Goal: Task Accomplishment & Management: Use online tool/utility

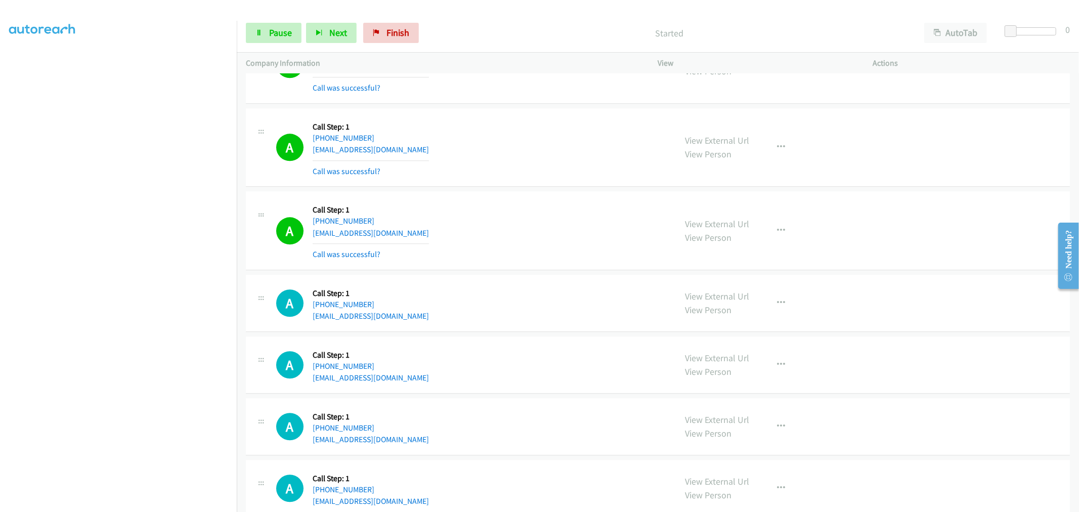
scroll to position [8665, 0]
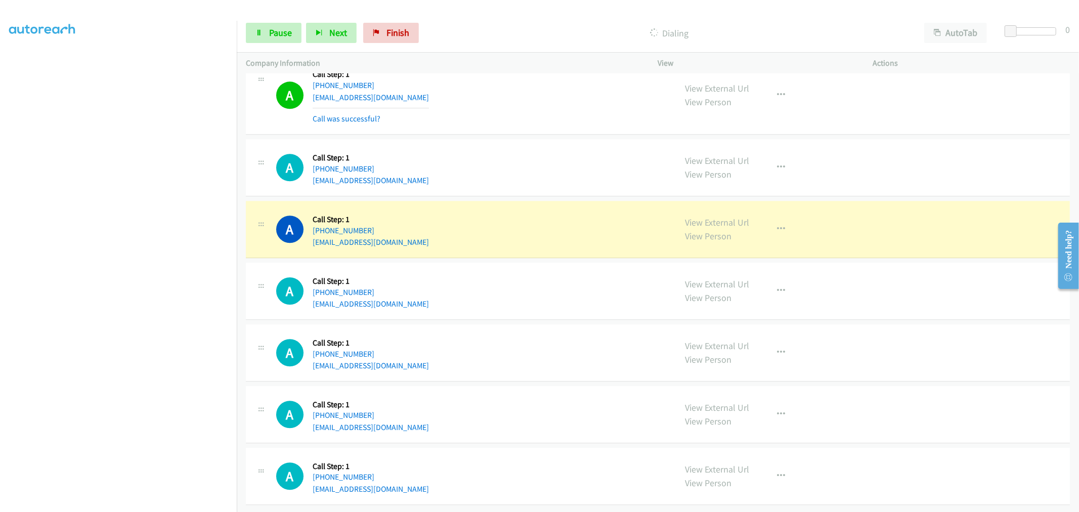
click at [529, 139] on div "A Callback Scheduled Call Step: 1 America/New_York +1 862-291-3699 suhib995@gma…" at bounding box center [658, 167] width 824 height 57
click at [533, 188] on div "A Callback Scheduled Call Step: 1 America/New_York +1 862-291-3699 suhib995@gma…" at bounding box center [658, 167] width 824 height 57
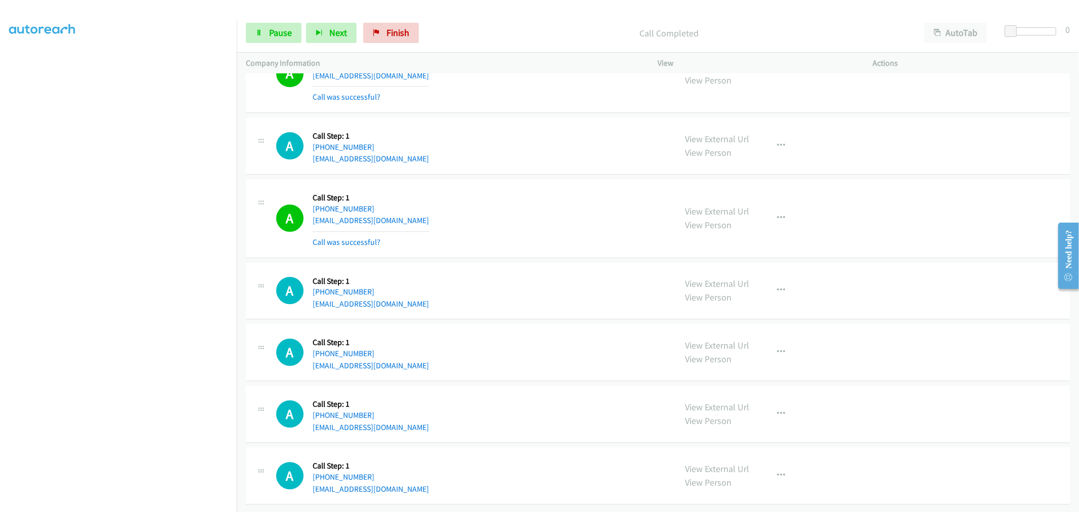
scroll to position [8687, 0]
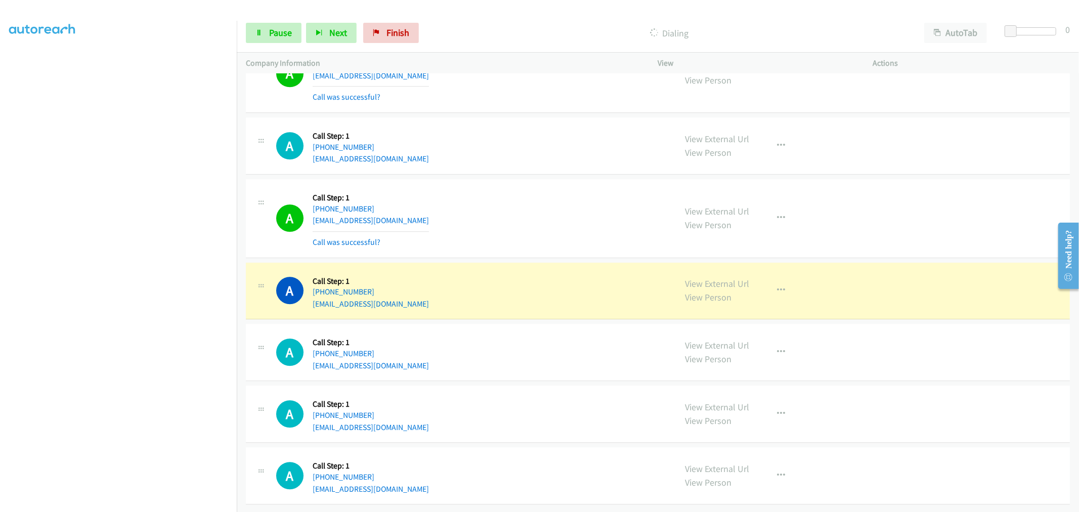
click at [515, 177] on td "A Callback Scheduled Call Step: 1 America/New_York +1 704-578-5711 chripado@gma…" at bounding box center [658, 218] width 842 height 83
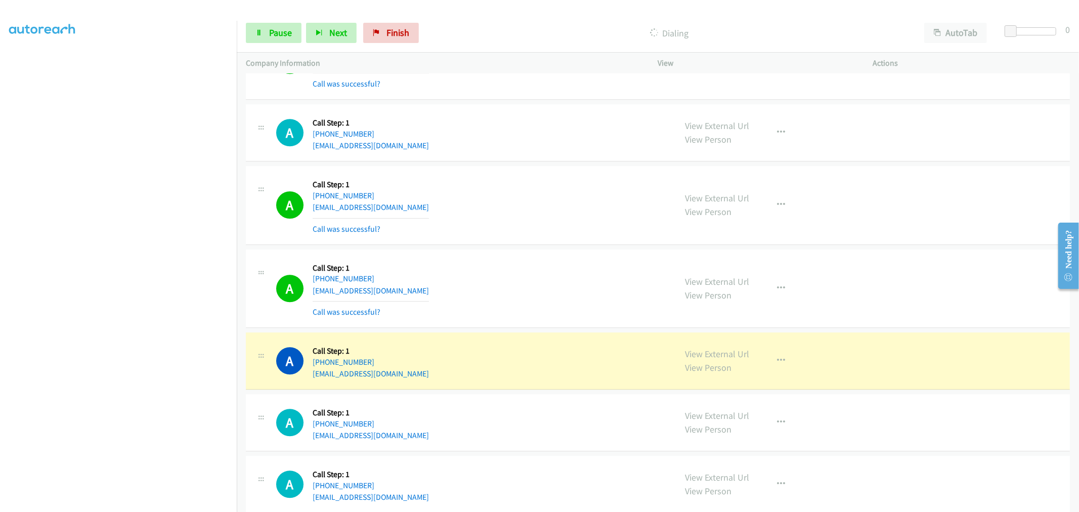
drag, startPoint x: 725, startPoint y: 358, endPoint x: 482, endPoint y: 48, distance: 393.4
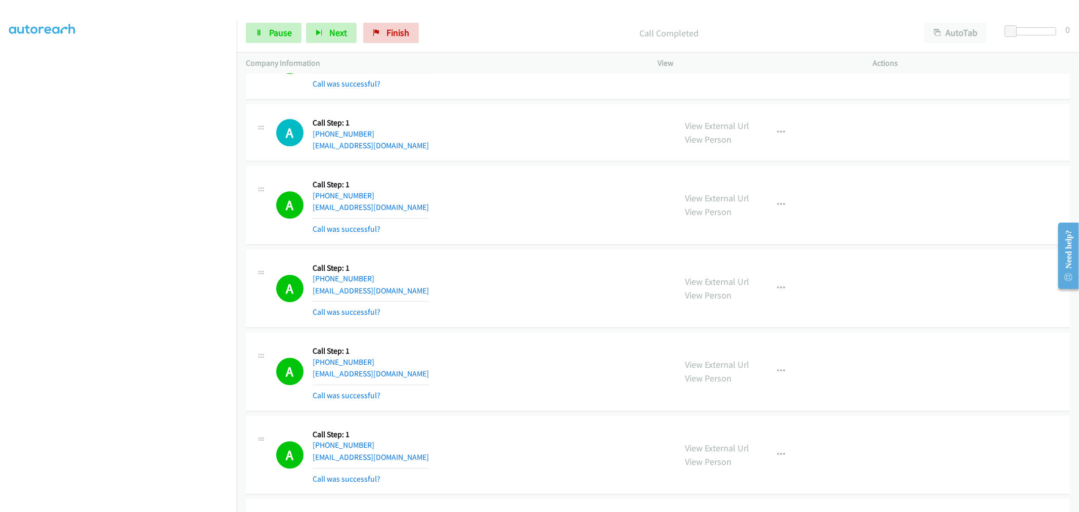
click at [531, 253] on td "A Callback Scheduled Call Step: 1 America/Denver +1 303-916-3379 vladimirantigu…" at bounding box center [658, 288] width 842 height 83
click at [297, 27] on link "Pause" at bounding box center [274, 33] width 56 height 20
click at [276, 33] on span "Start Calls" at bounding box center [288, 33] width 39 height 12
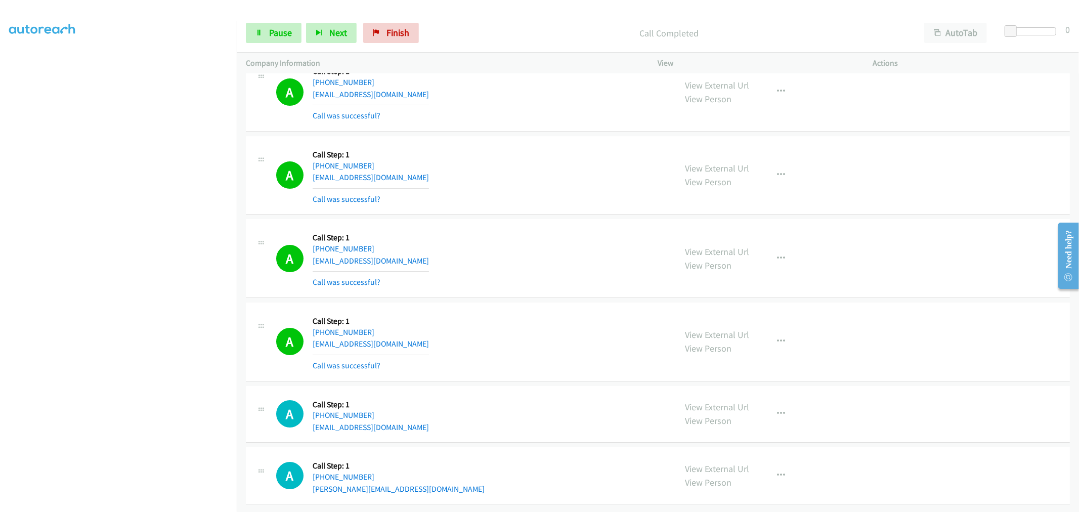
scroll to position [9375, 0]
click at [777, 337] on icon "button" at bounding box center [781, 341] width 8 height 8
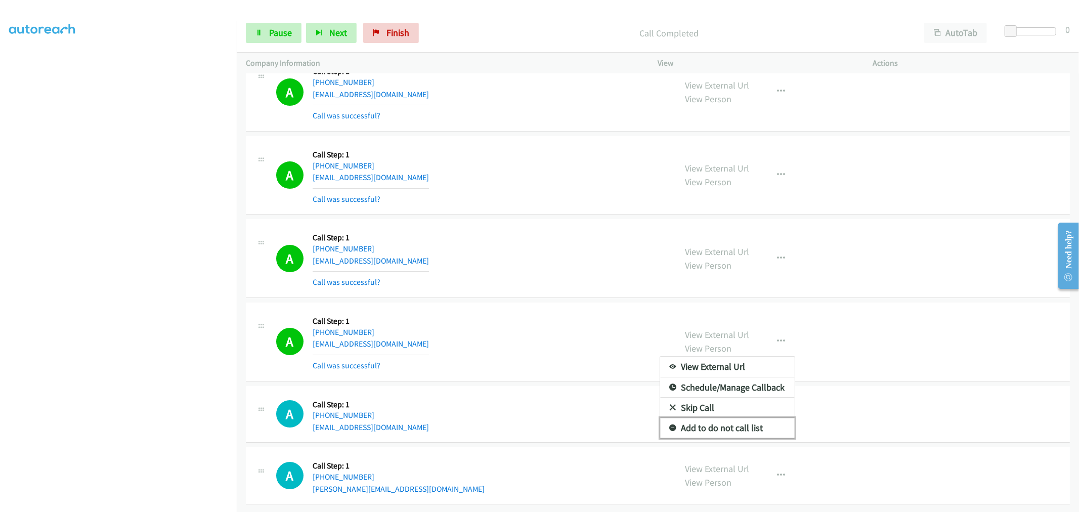
drag, startPoint x: 721, startPoint y: 417, endPoint x: 472, endPoint y: 282, distance: 283.6
click at [721, 418] on link "Add to do not call list" at bounding box center [727, 428] width 135 height 20
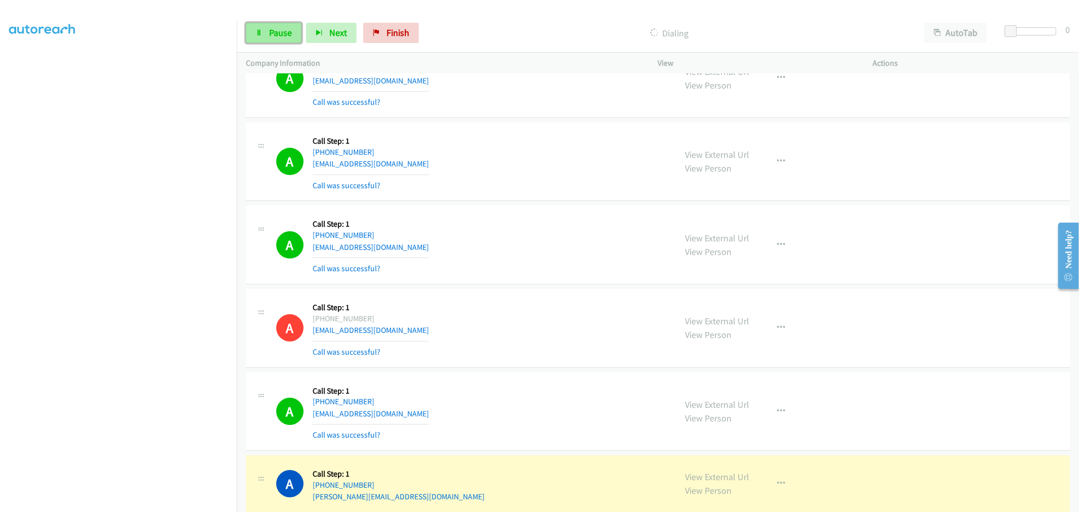
click at [261, 34] on icon at bounding box center [258, 33] width 7 height 7
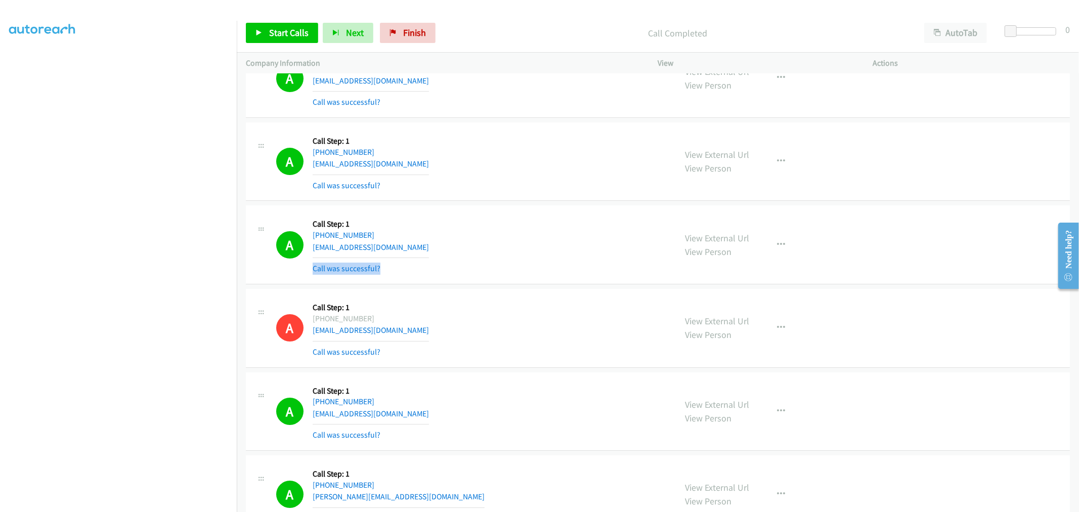
click at [560, 260] on div "A Callback Scheduled Call Step: 1 America/New_York +1 850-960-2790 lindajoseph2…" at bounding box center [471, 244] width 391 height 60
click at [567, 201] on div "A Callback Scheduled Call Step: 1 America/New_York +1 571-246-8479 mtinston@gma…" at bounding box center [658, 161] width 824 height 79
click at [788, 246] on button "button" at bounding box center [781, 245] width 27 height 20
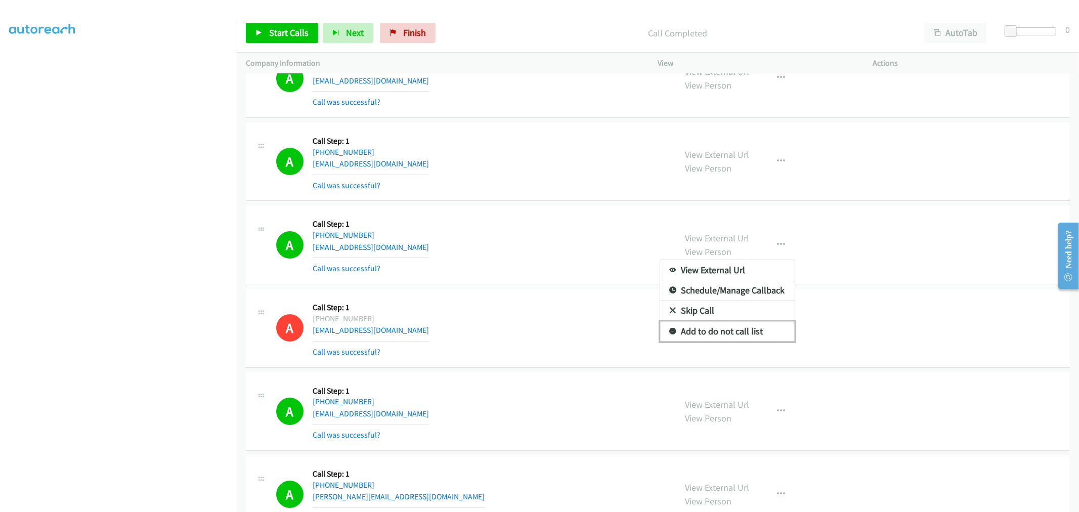
click at [701, 335] on link "Add to do not call list" at bounding box center [727, 331] width 135 height 20
drag, startPoint x: 524, startPoint y: 249, endPoint x: 531, endPoint y: 244, distance: 8.3
click at [527, 248] on div "A Callback Scheduled Call Step: 1 America/New_York +1 850-960-2790 lindajoseph2…" at bounding box center [471, 244] width 391 height 60
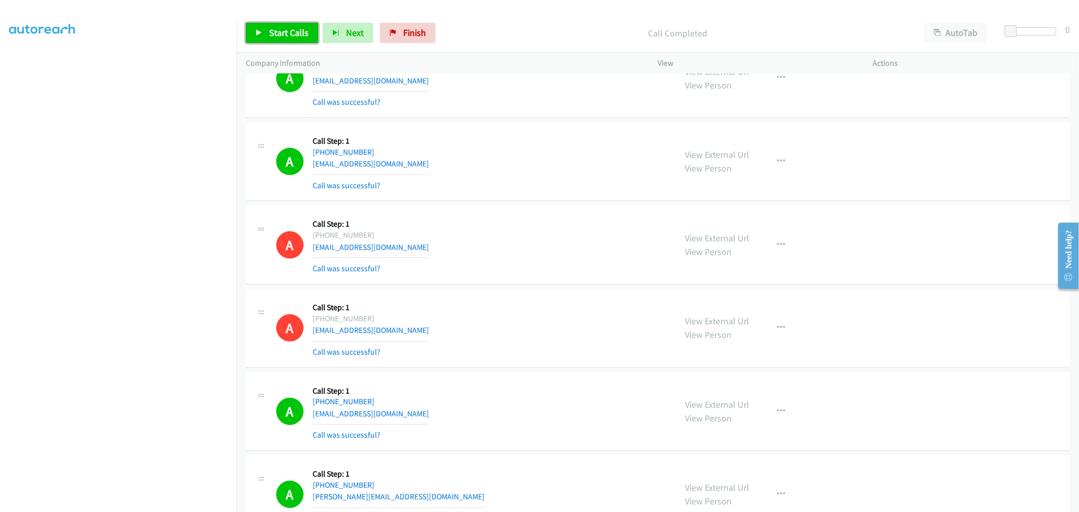
click at [267, 33] on link "Start Calls" at bounding box center [282, 33] width 72 height 20
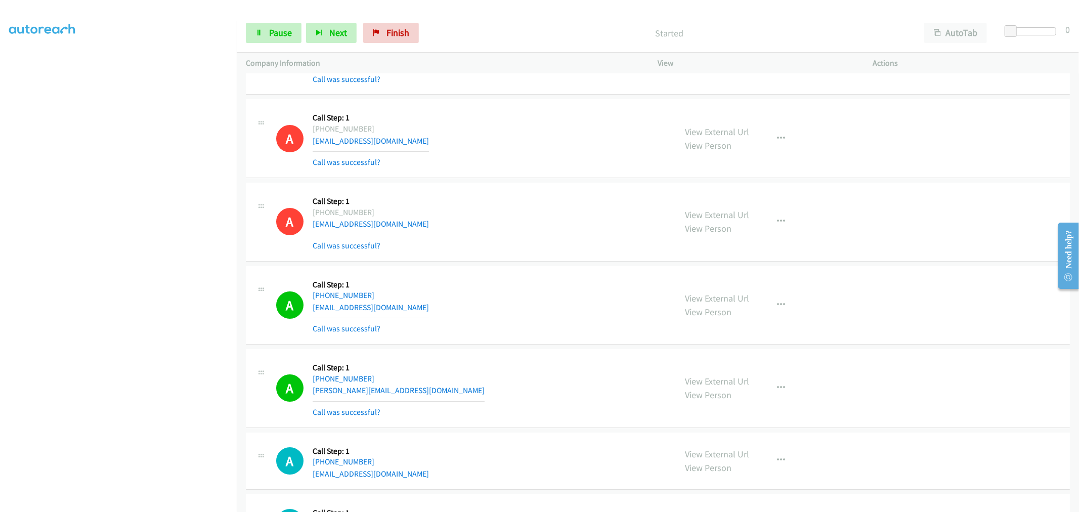
scroll to position [9543, 0]
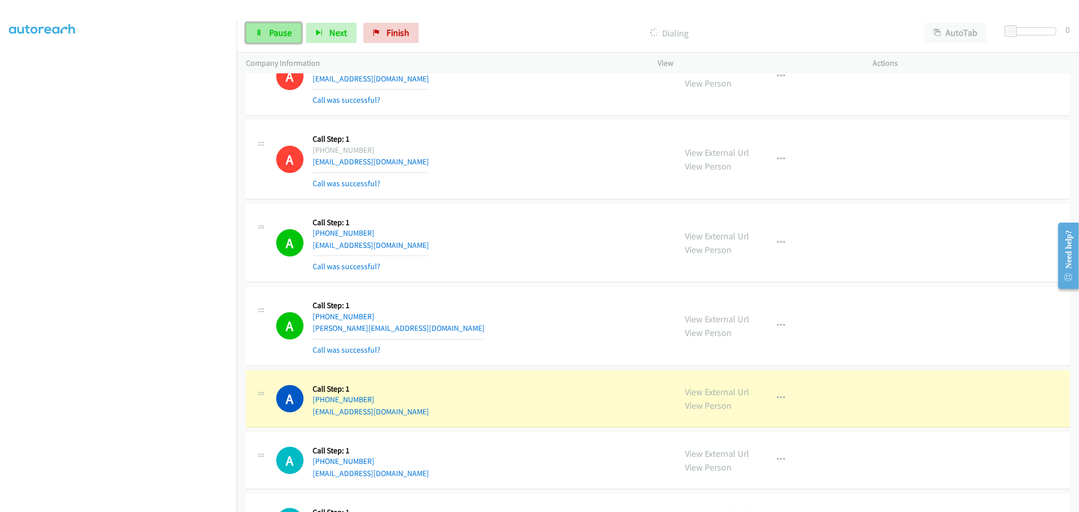
click at [272, 29] on span "Pause" at bounding box center [280, 33] width 23 height 12
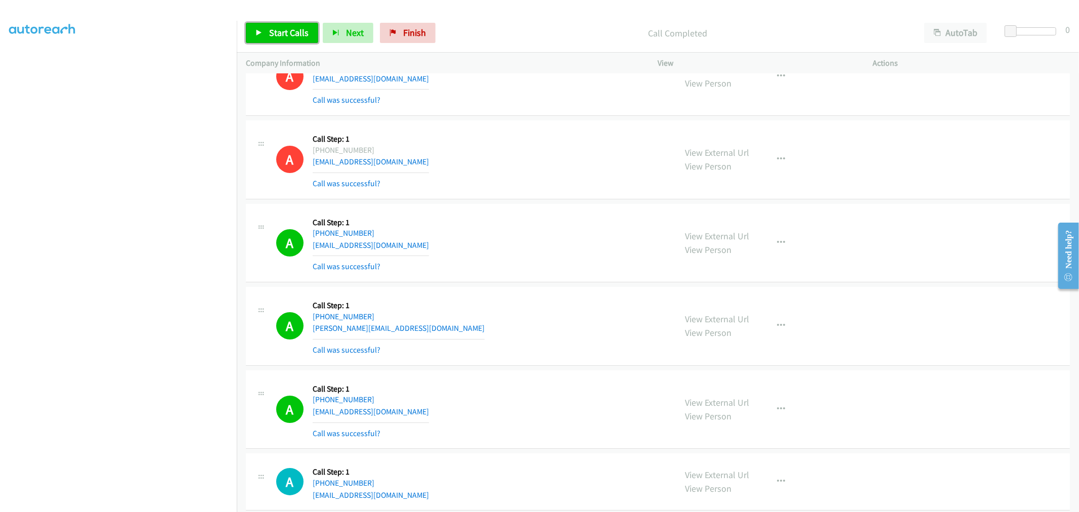
click at [270, 31] on span "Start Calls" at bounding box center [288, 33] width 39 height 12
click at [513, 294] on div "A Callback Scheduled Call Step: 1 America/Los_Angeles +1 503-957-9699 shanon@gr…" at bounding box center [658, 326] width 824 height 79
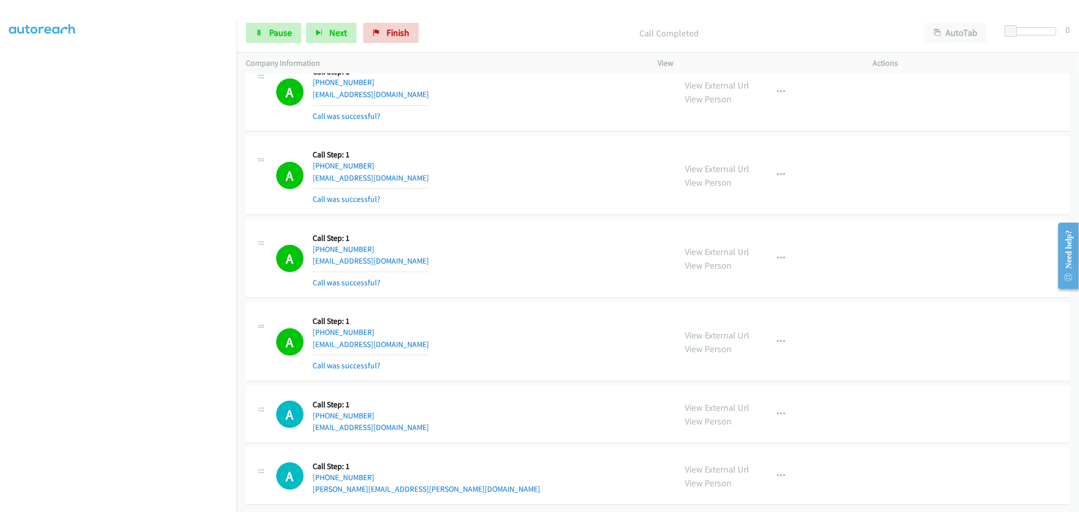
scroll to position [10041, 0]
click at [784, 332] on button "button" at bounding box center [781, 342] width 27 height 20
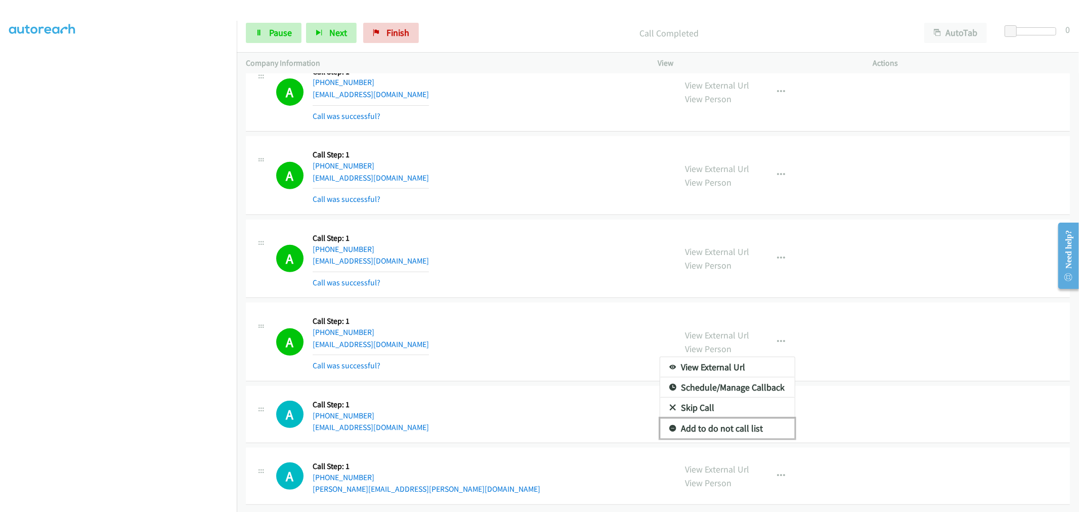
click at [713, 426] on link "Add to do not call list" at bounding box center [727, 428] width 135 height 20
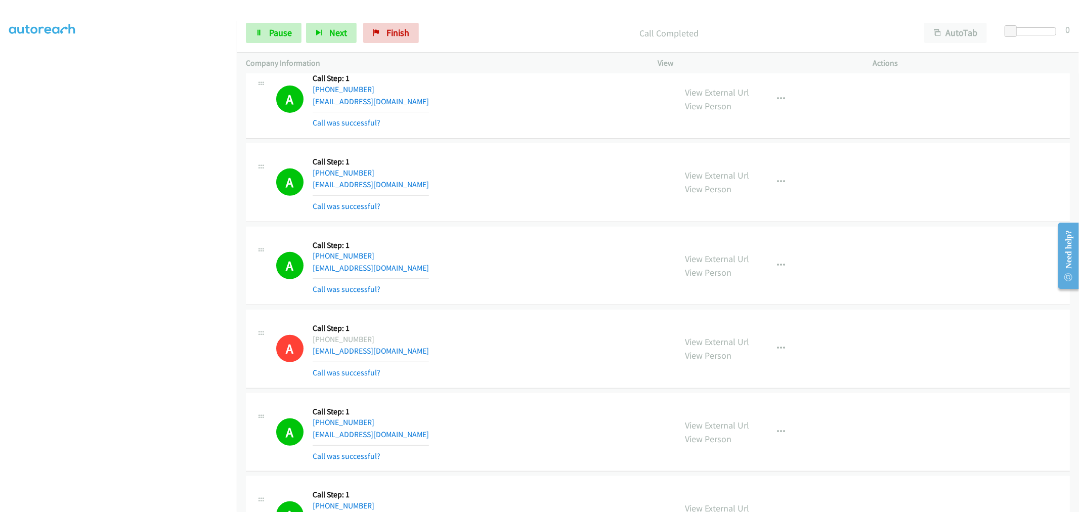
scroll to position [10062, 0]
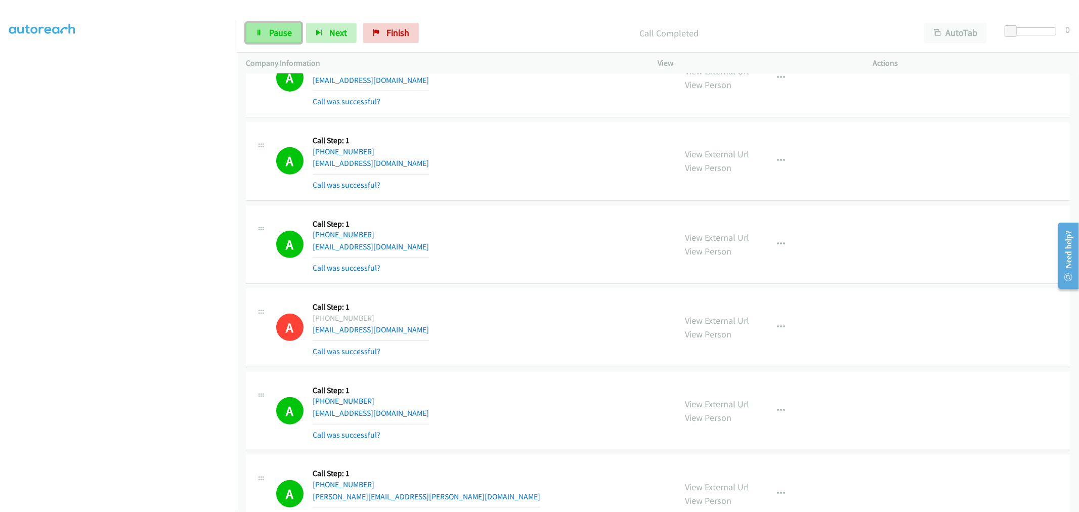
click at [270, 34] on span "Pause" at bounding box center [280, 33] width 23 height 12
click at [285, 32] on span "Start Calls" at bounding box center [288, 33] width 39 height 12
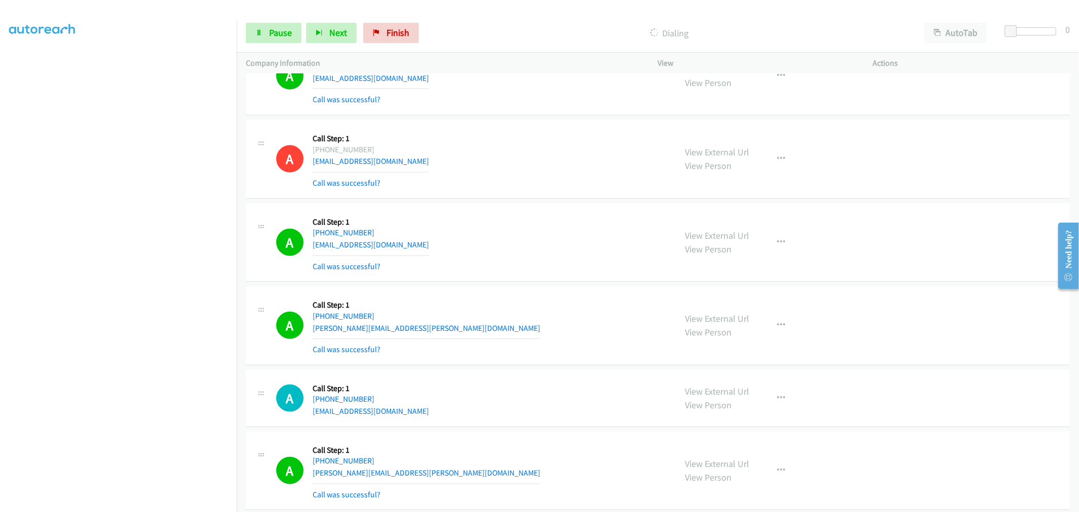
scroll to position [10253, 0]
click at [514, 337] on div "A Callback Scheduled Call Step: 1 America/New_York +1 585-797-8303 patrick.t.gl…" at bounding box center [471, 325] width 391 height 60
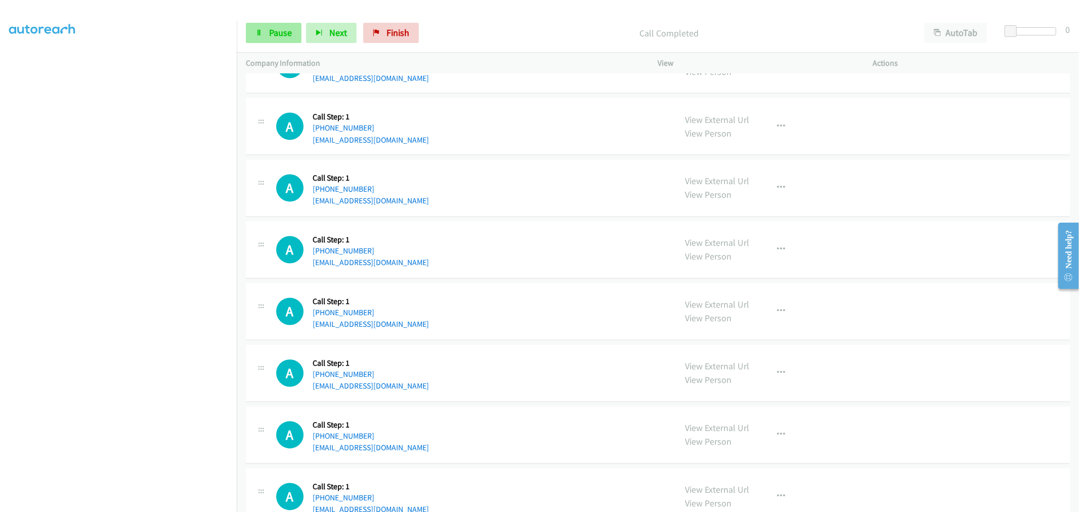
scroll to position [11209, 0]
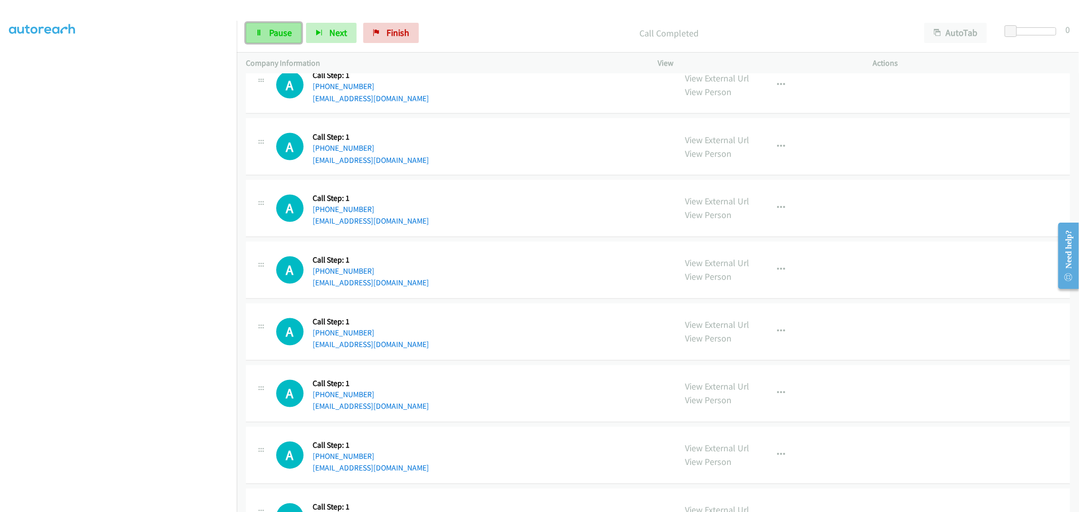
click at [282, 32] on span "Pause" at bounding box center [280, 33] width 23 height 12
click at [289, 33] on span "Start Calls" at bounding box center [288, 33] width 39 height 12
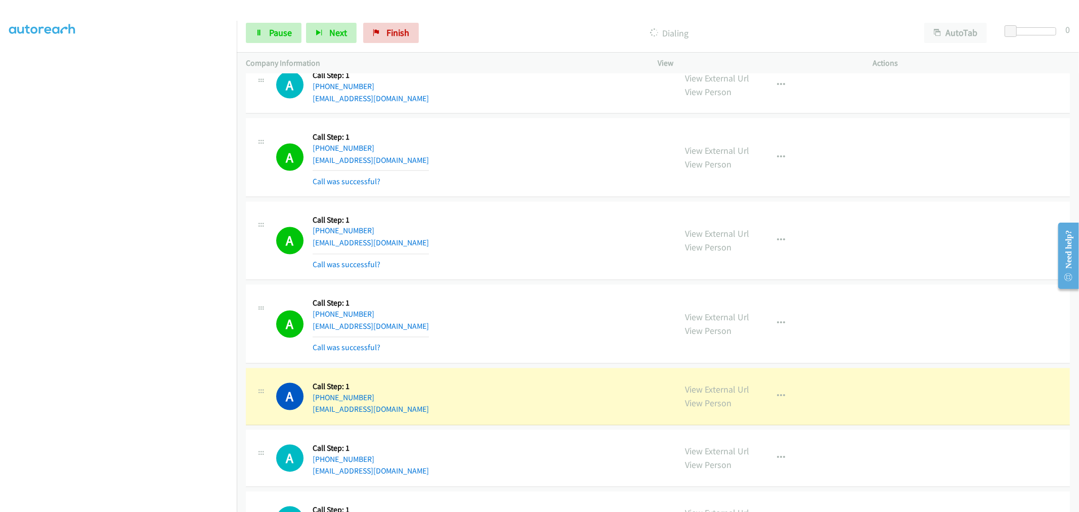
click at [161, 505] on section at bounding box center [118, 272] width 218 height 484
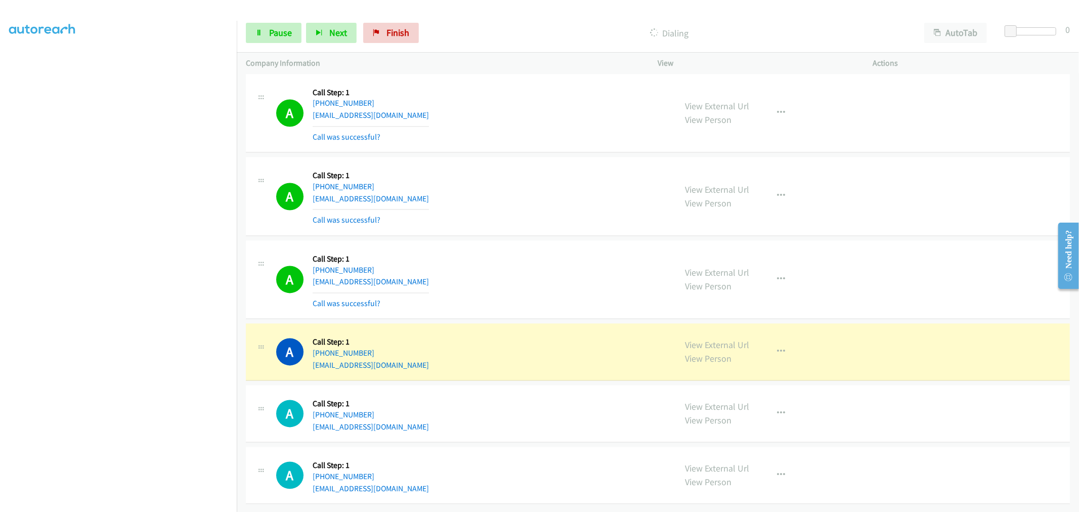
scroll to position [11352, 0]
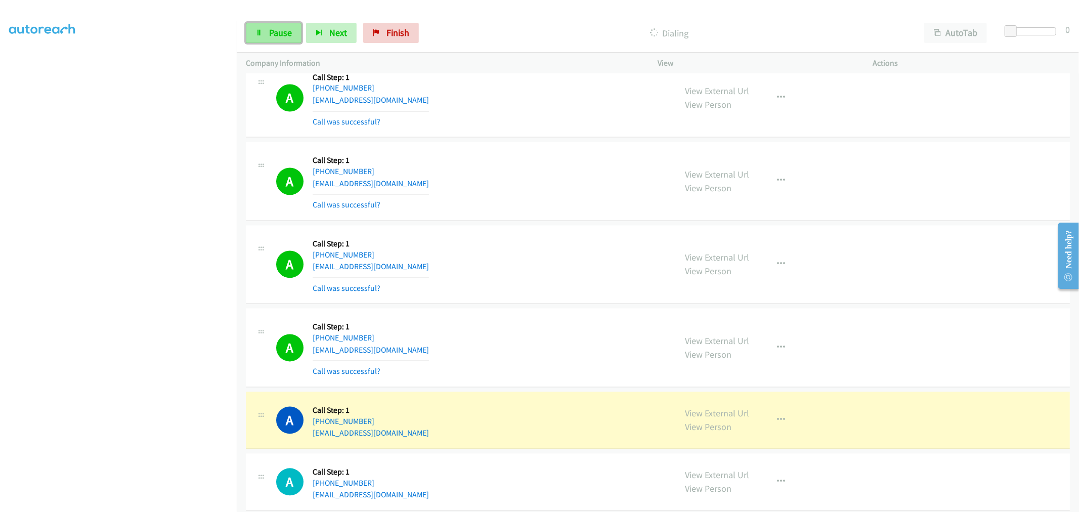
click at [284, 38] on link "Pause" at bounding box center [274, 33] width 56 height 20
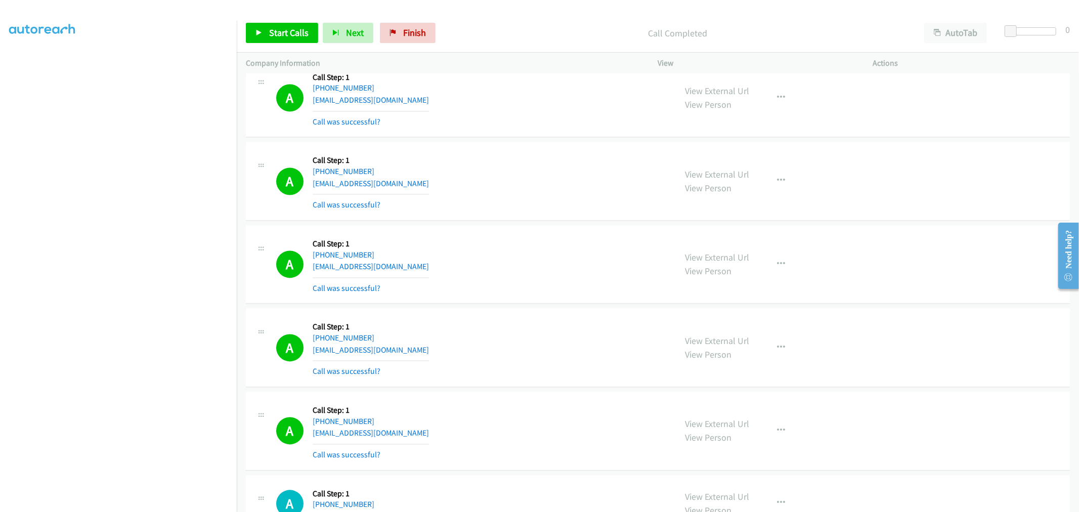
click at [533, 269] on div "A Callback Scheduled Call Step: 1 America/New_York +1 850-485-2665 jfpii@bellso…" at bounding box center [471, 265] width 391 height 60
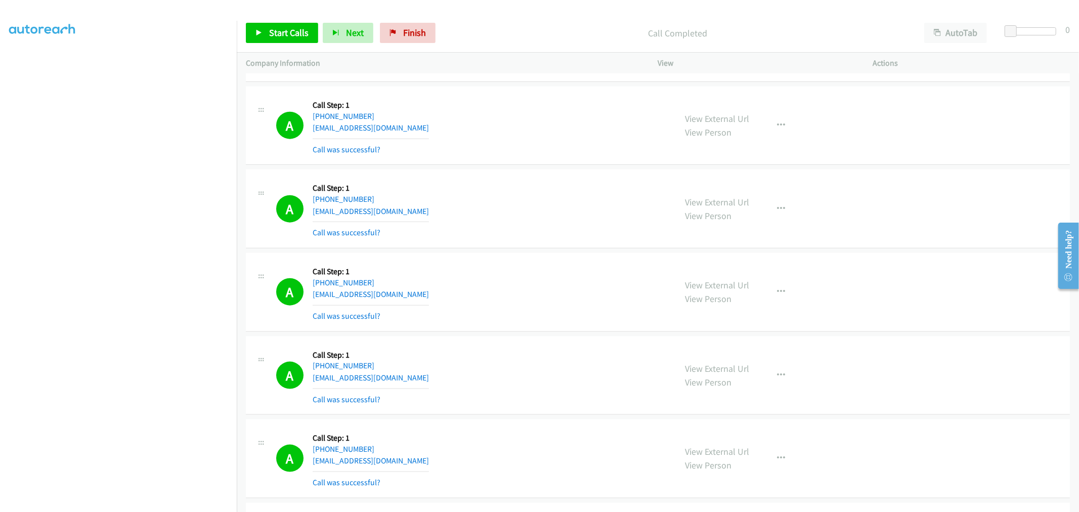
click at [593, 239] on div "A Callback Scheduled Call Step: 1 America/New_York +1 732-261-0441 winslowkb@gm…" at bounding box center [471, 209] width 391 height 60
drag, startPoint x: 703, startPoint y: 294, endPoint x: 508, endPoint y: 102, distance: 274.0
click at [262, 41] on link "Start Calls" at bounding box center [282, 33] width 72 height 20
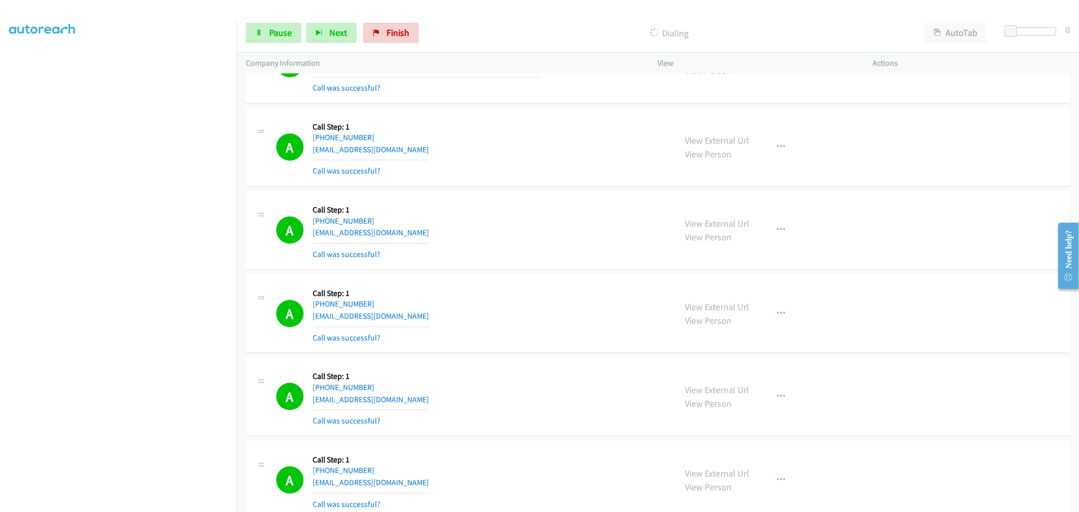
scroll to position [10703, 0]
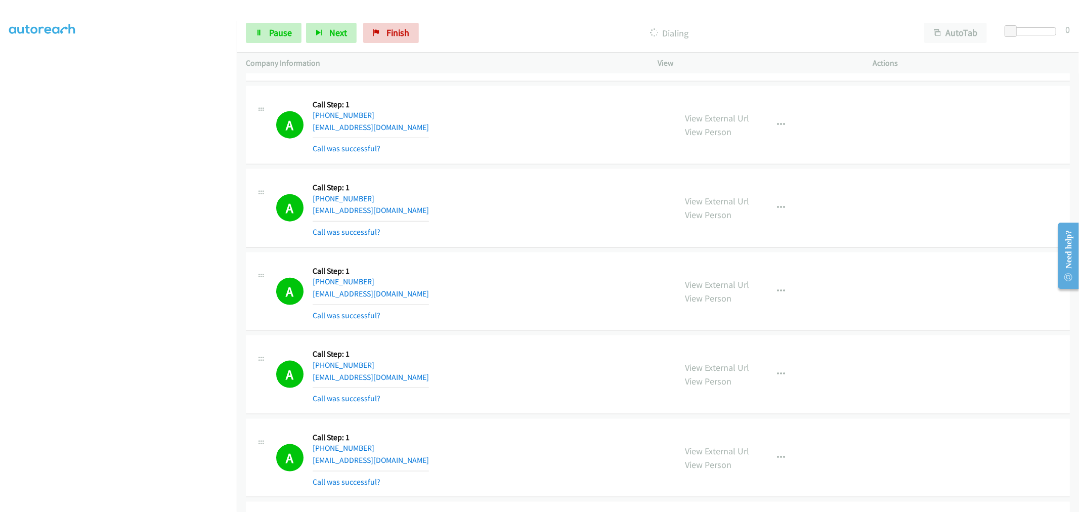
click at [564, 282] on div "A Callback Scheduled Call Step: 1 America/Los_Angeles +1 909-528-0897 spirit.wa…" at bounding box center [471, 291] width 391 height 60
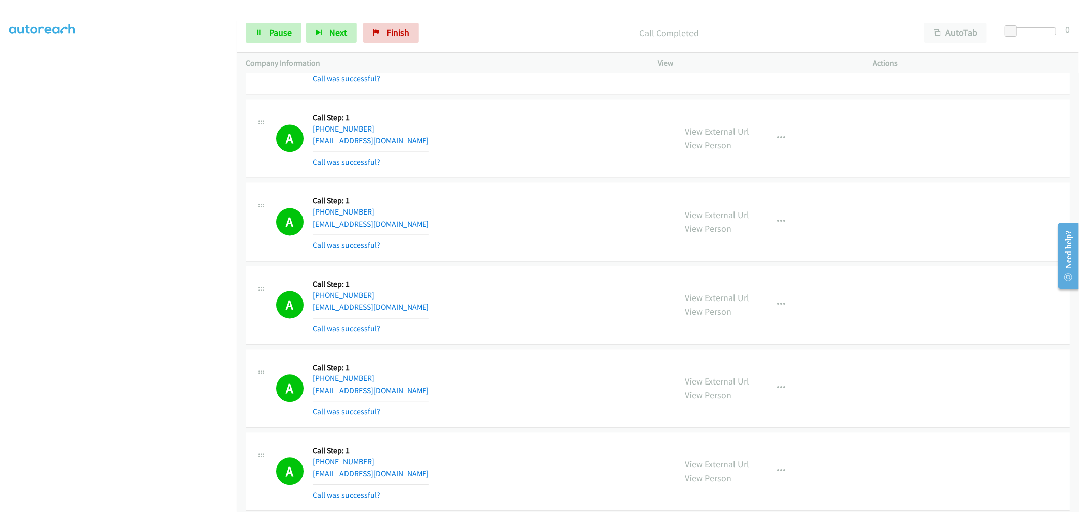
scroll to position [11503, 0]
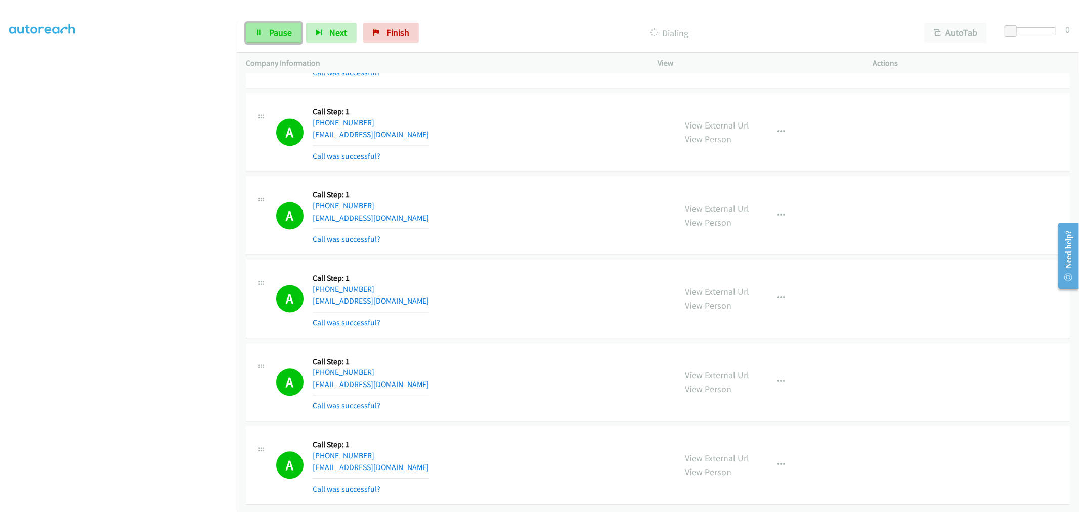
click at [261, 30] on icon at bounding box center [258, 33] width 7 height 7
click at [306, 35] on span "Start Calls" at bounding box center [288, 33] width 39 height 12
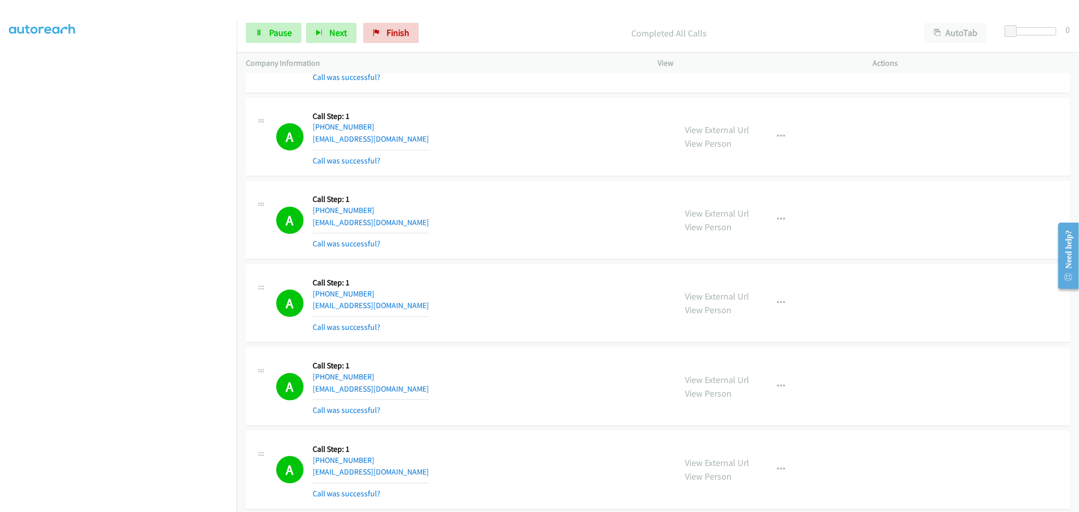
scroll to position [11600, 0]
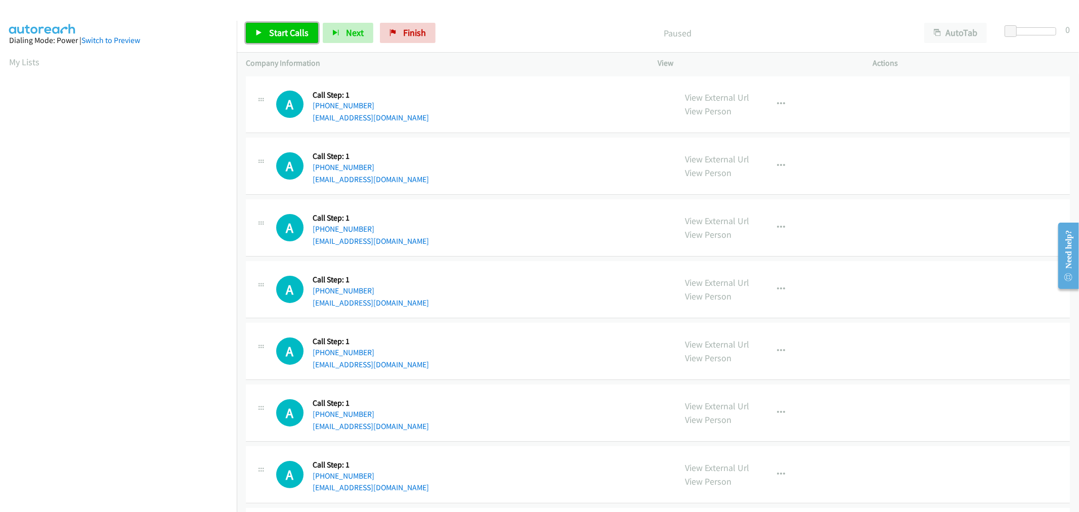
click at [272, 34] on span "Start Calls" at bounding box center [288, 33] width 39 height 12
click at [294, 28] on link "Pause" at bounding box center [274, 33] width 56 height 20
click at [302, 31] on span "Start Calls" at bounding box center [288, 33] width 39 height 12
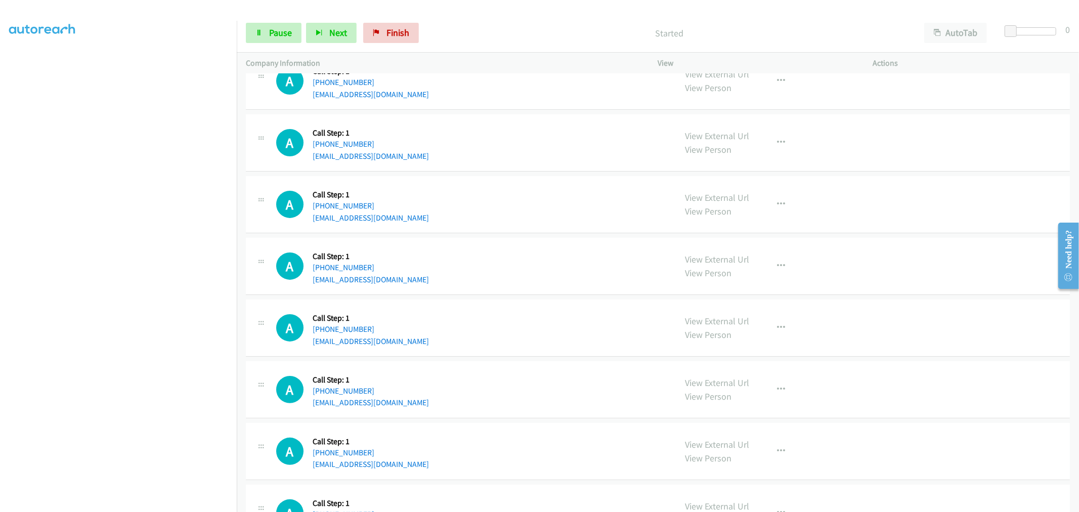
scroll to position [0, 0]
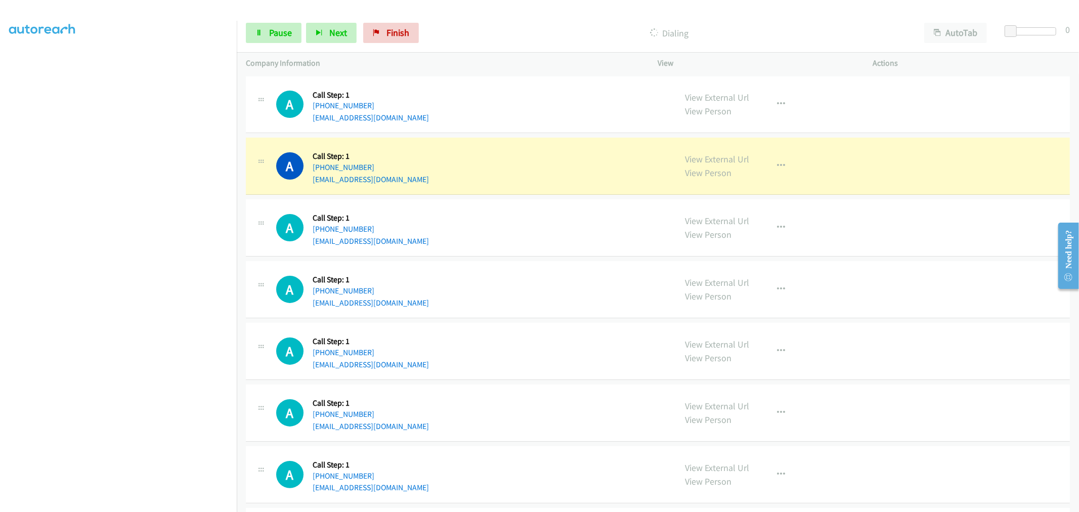
click at [158, 506] on aside "Dialing Mode: Power | Switch to Preview My Lists" at bounding box center [118, 253] width 237 height 560
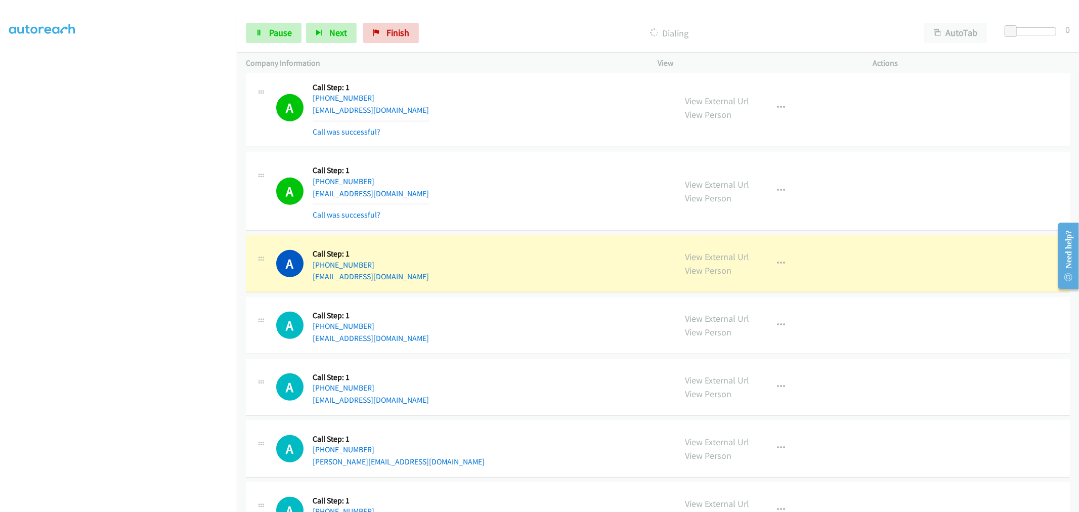
scroll to position [506, 0]
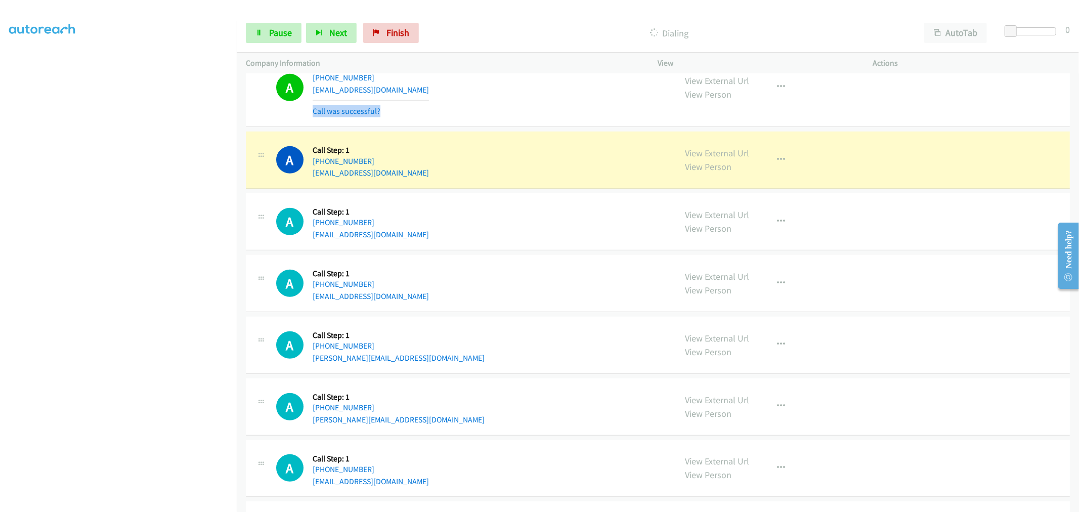
click at [518, 99] on div "A Callback Scheduled Call Step: 1 [GEOGRAPHIC_DATA]/[GEOGRAPHIC_DATA] [PHONE_NU…" at bounding box center [471, 87] width 391 height 60
click at [557, 77] on div "A Callback Scheduled Call Step: 1 [GEOGRAPHIC_DATA]/[GEOGRAPHIC_DATA] [PHONE_NU…" at bounding box center [471, 87] width 391 height 60
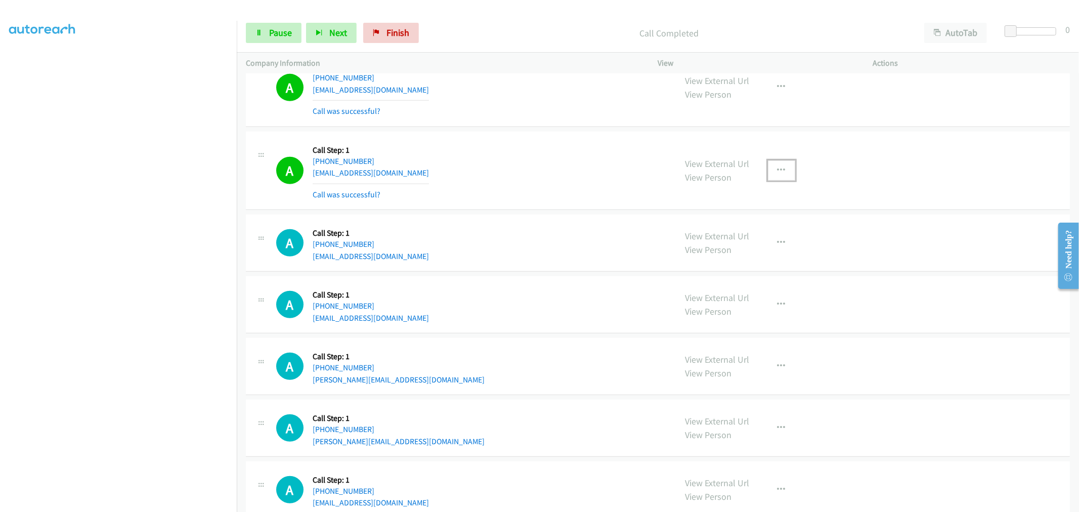
click at [779, 166] on icon "button" at bounding box center [781, 170] width 8 height 8
click at [714, 258] on link "Add to do not call list" at bounding box center [727, 257] width 135 height 20
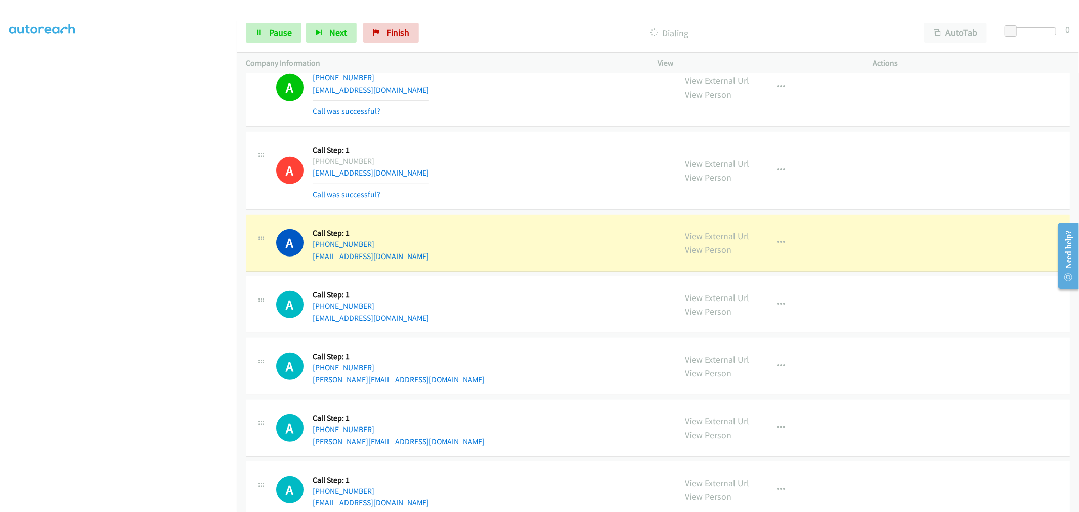
drag, startPoint x: 710, startPoint y: 236, endPoint x: 524, endPoint y: 74, distance: 246.3
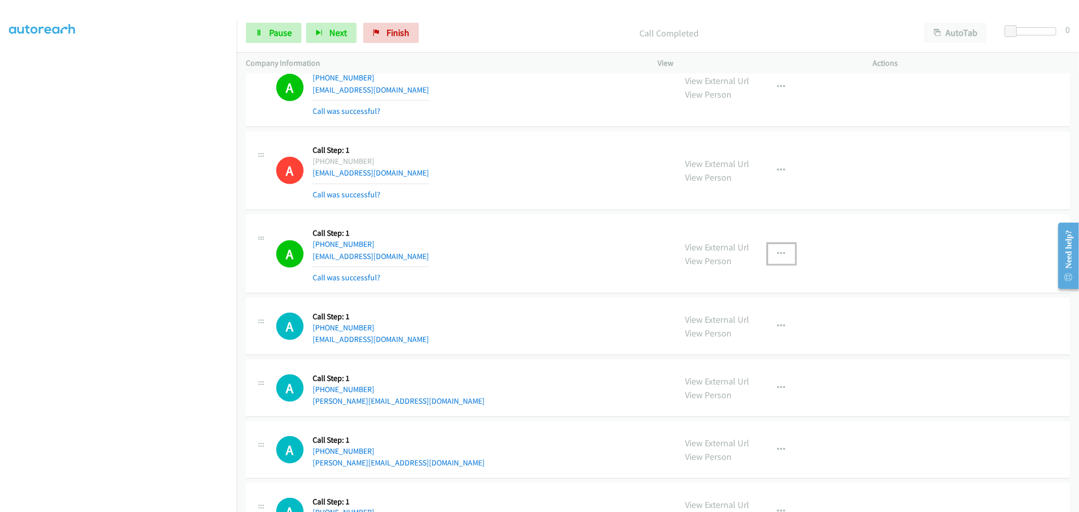
click at [778, 254] on icon "button" at bounding box center [781, 254] width 8 height 8
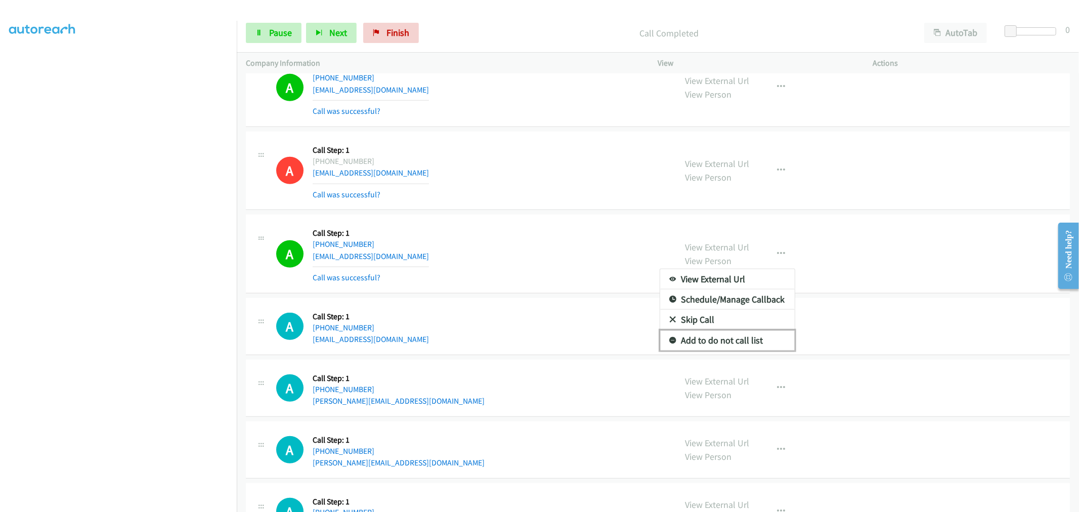
click at [704, 344] on link "Add to do not call list" at bounding box center [727, 340] width 135 height 20
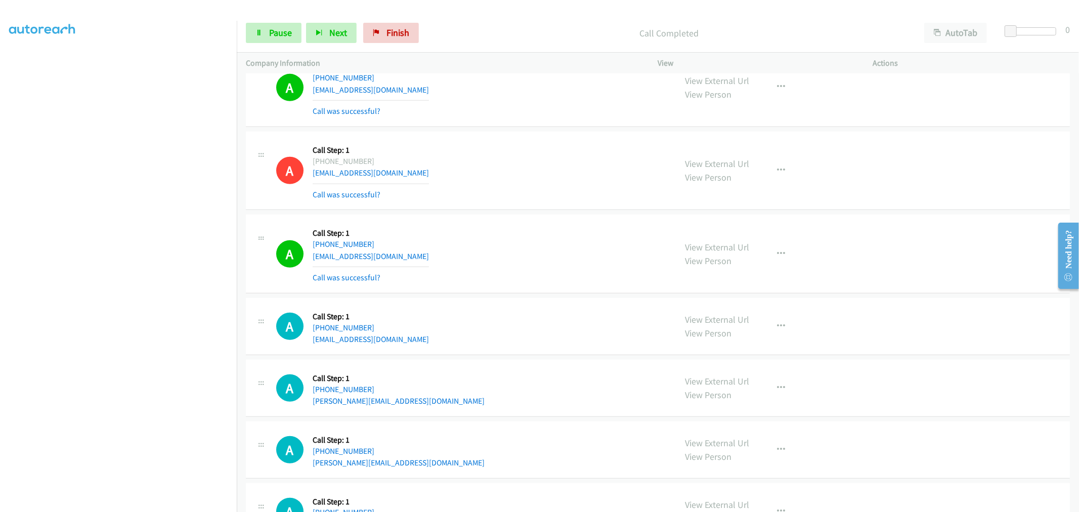
click at [557, 249] on div "A Callback Scheduled Call Step: 1 America/New_York [PHONE_NUMBER] [EMAIL_ADDRES…" at bounding box center [471, 254] width 391 height 60
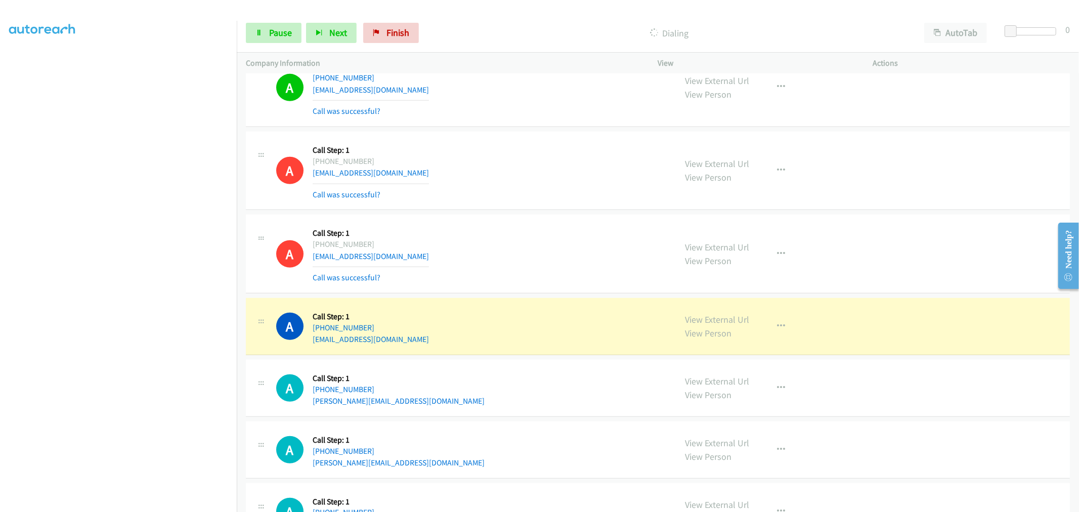
click at [586, 220] on div "A Callback Scheduled Call Step: 1 America/New_York [PHONE_NUMBER] [EMAIL_ADDRES…" at bounding box center [658, 253] width 824 height 79
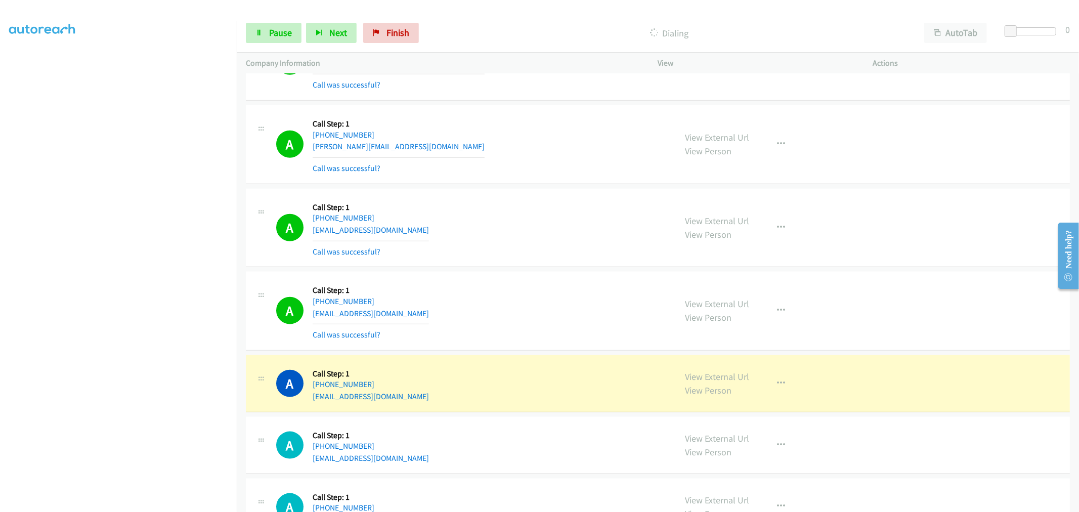
scroll to position [1012, 0]
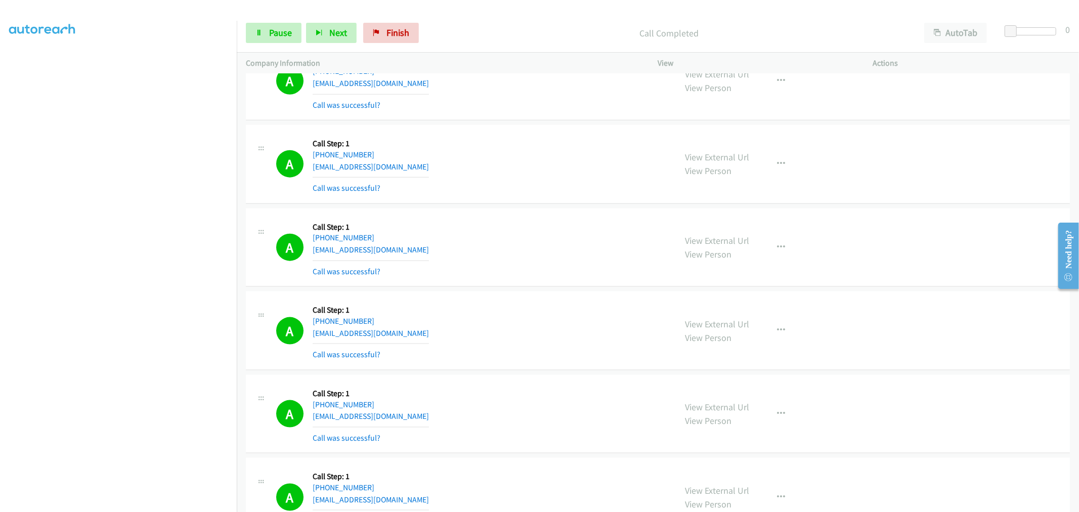
click at [126, 502] on section at bounding box center [118, 272] width 218 height 484
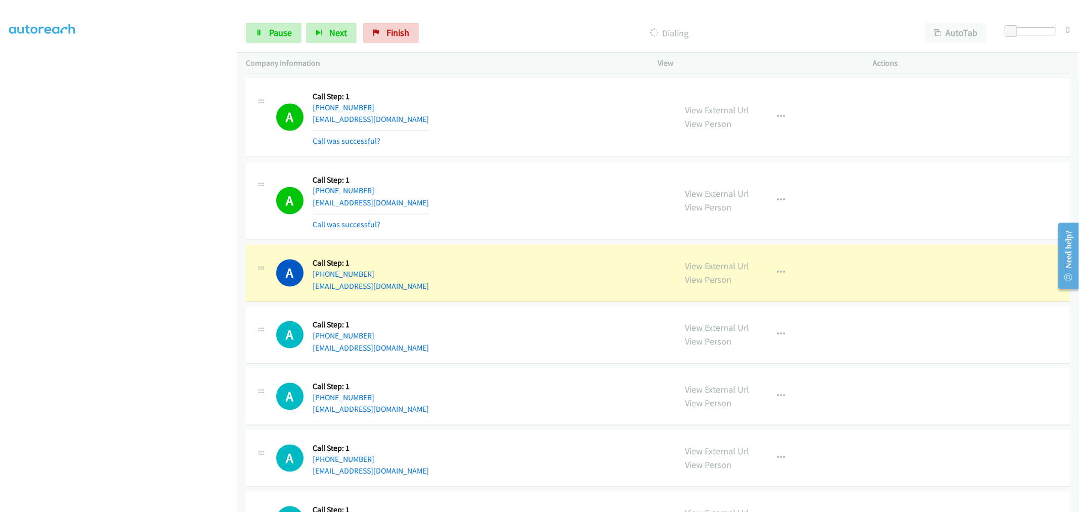
scroll to position [1630, 0]
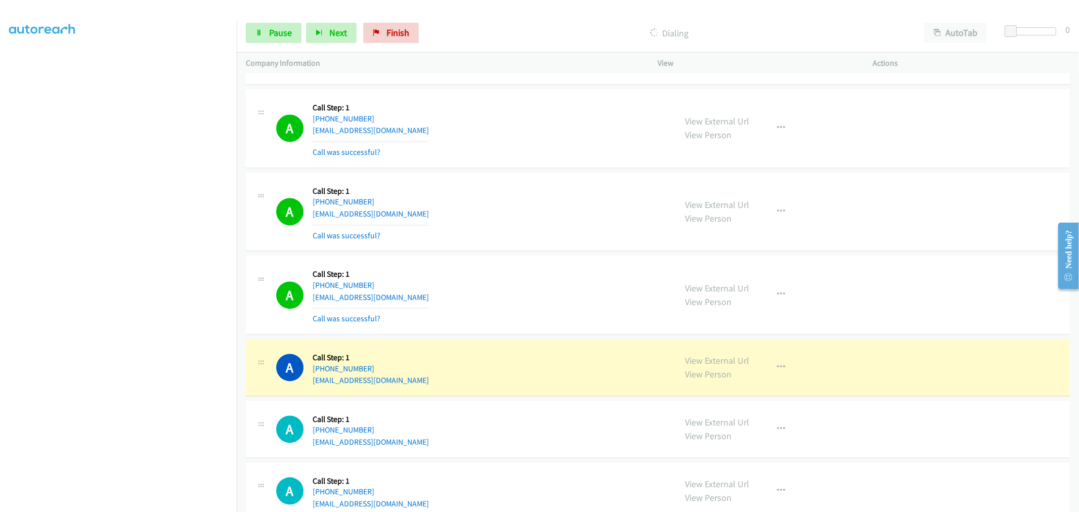
click at [556, 312] on div "A Callback Scheduled Call Step: 1 [GEOGRAPHIC_DATA]/[GEOGRAPHIC_DATA] [PHONE_NU…" at bounding box center [471, 295] width 391 height 60
click at [779, 208] on icon "button" at bounding box center [781, 212] width 8 height 8
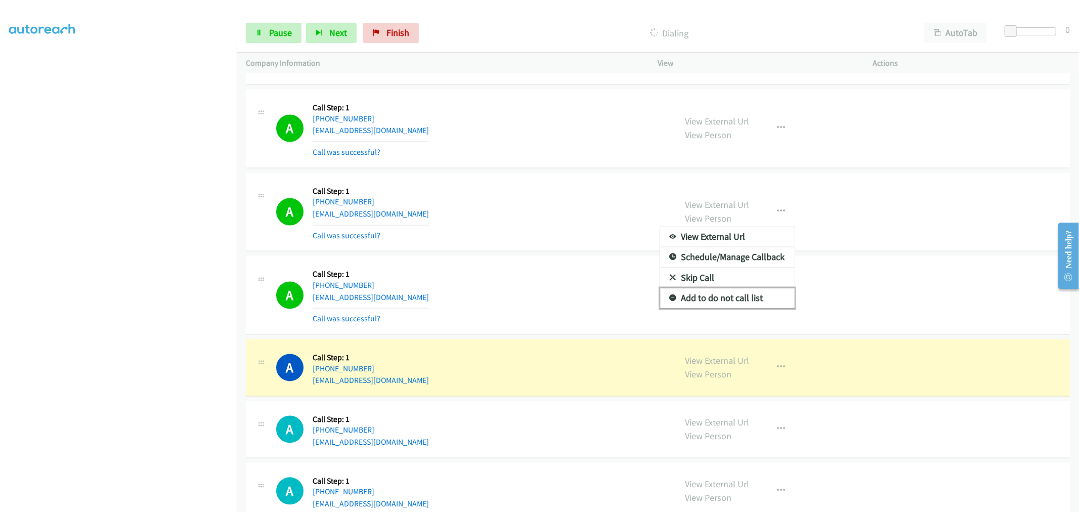
click at [708, 297] on link "Add to do not call list" at bounding box center [727, 298] width 135 height 20
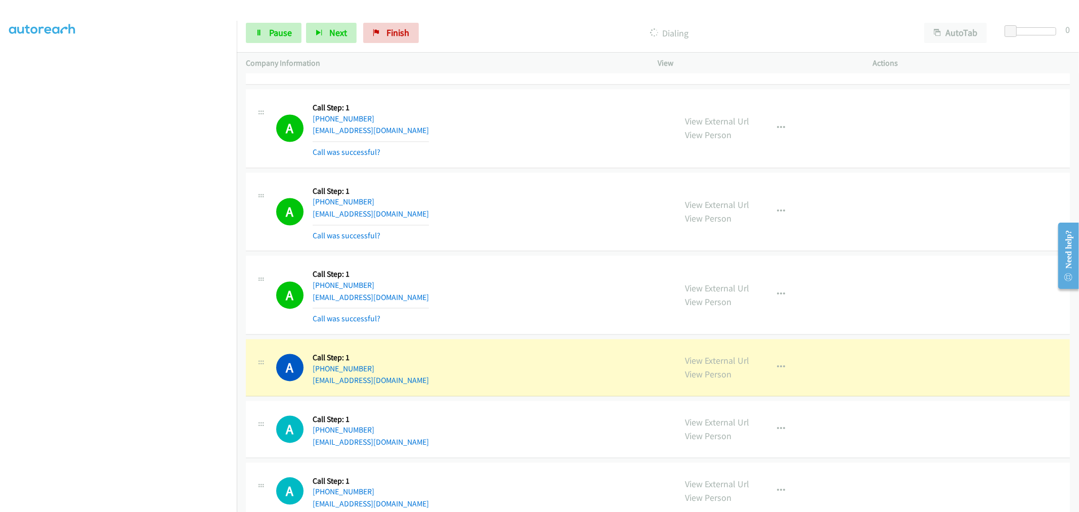
drag, startPoint x: 539, startPoint y: 225, endPoint x: 816, endPoint y: 38, distance: 334.1
click at [540, 224] on div "A Callback Scheduled Call Step: 1 [GEOGRAPHIC_DATA]/[GEOGRAPHIC_DATA] [PHONE_NU…" at bounding box center [471, 212] width 391 height 60
click at [559, 122] on div "A Callback Scheduled Call Step: 1 America/Los_Angeles [PHONE_NUMBER] [EMAIL_ADD…" at bounding box center [471, 129] width 391 height 60
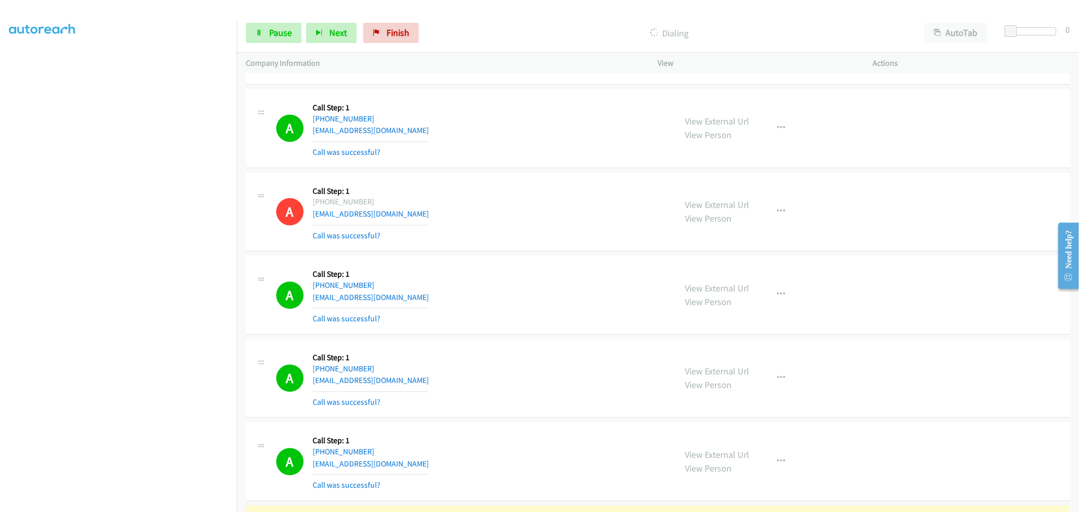
scroll to position [1573, 0]
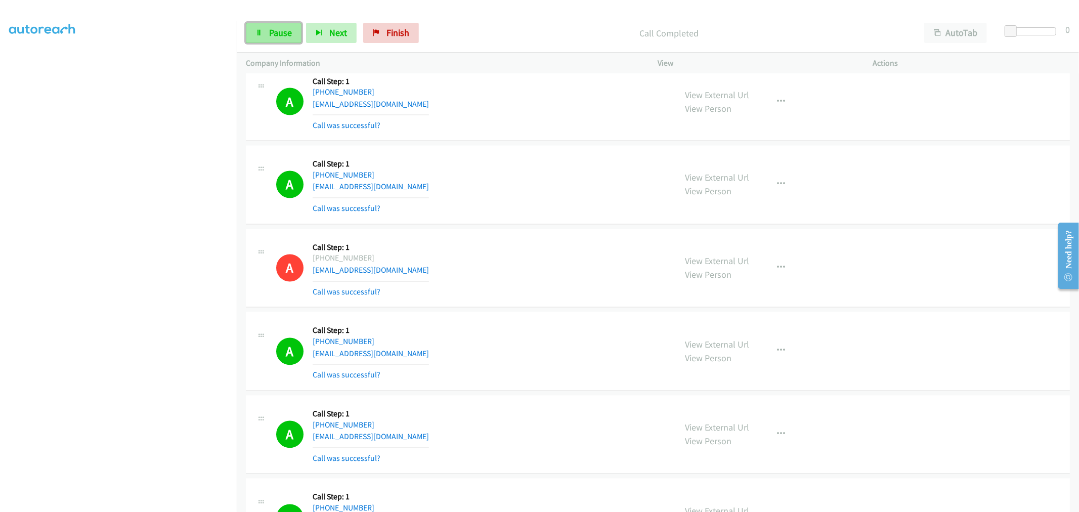
click at [293, 42] on link "Pause" at bounding box center [274, 33] width 56 height 20
click at [284, 37] on span "Start Calls" at bounding box center [288, 33] width 39 height 12
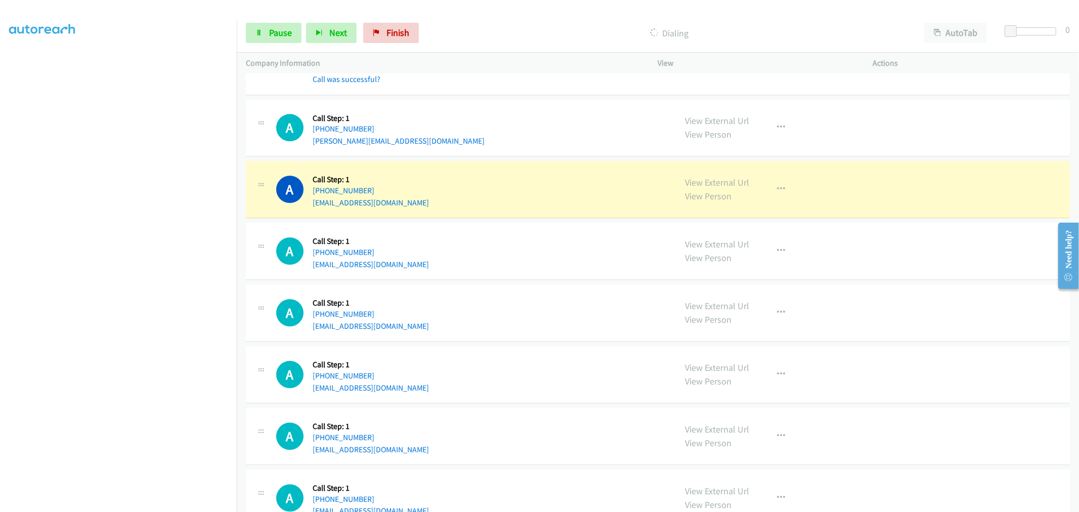
scroll to position [2135, 0]
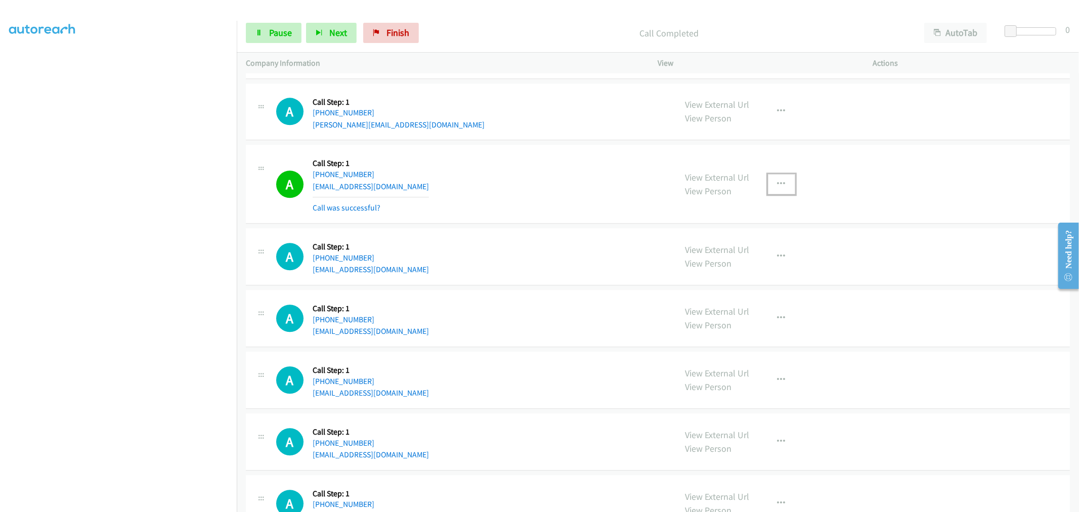
drag, startPoint x: 781, startPoint y: 180, endPoint x: 733, endPoint y: 262, distance: 95.0
click at [781, 180] on button "button" at bounding box center [781, 184] width 27 height 20
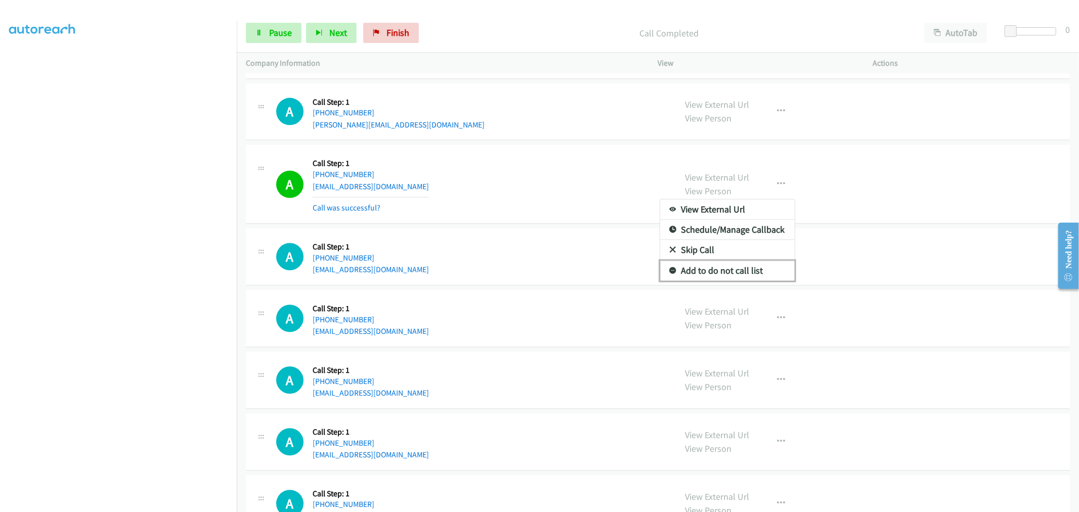
click at [724, 271] on link "Add to do not call list" at bounding box center [727, 270] width 135 height 20
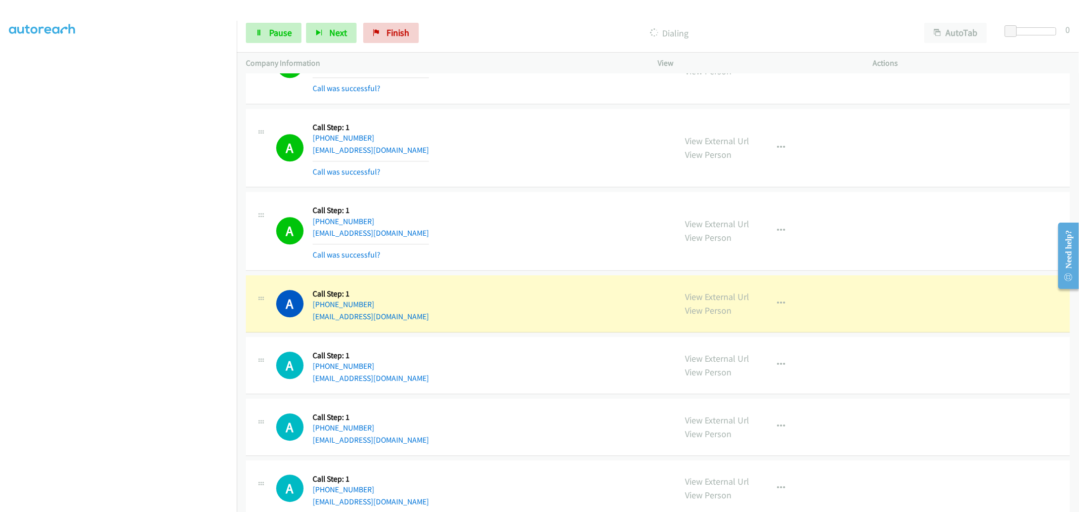
scroll to position [2360, 0]
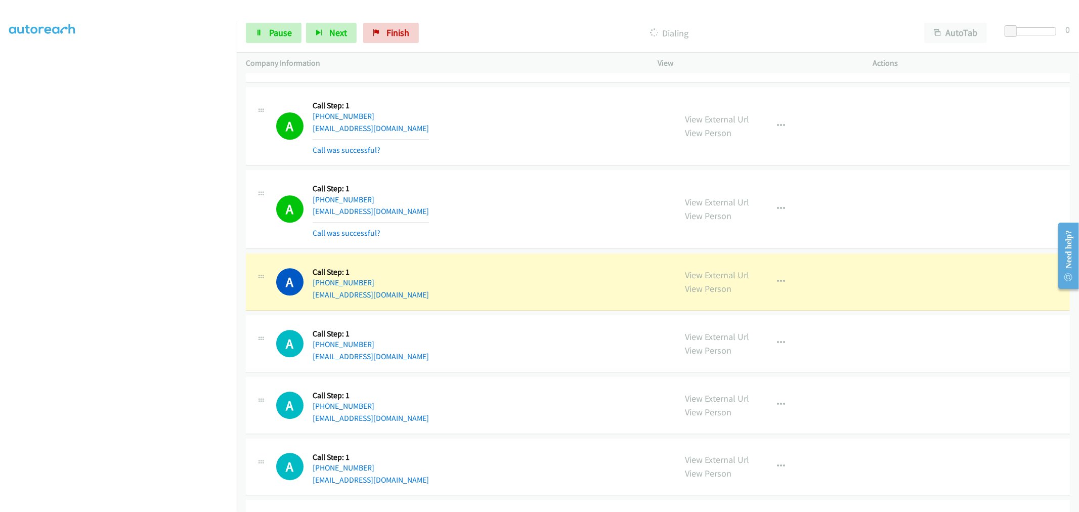
drag, startPoint x: 513, startPoint y: 241, endPoint x: 491, endPoint y: 260, distance: 28.7
click at [490, 260] on div "A Callback Scheduled Call Step: 1 America/Los_Angeles [PHONE_NUMBER] [EMAIL_ADD…" at bounding box center [658, 281] width 824 height 57
drag, startPoint x: 507, startPoint y: 251, endPoint x: 507, endPoint y: 326, distance: 75.4
click at [507, 327] on div "A Callback Scheduled Call Step: 1 America/Los_Angeles [PHONE_NUMBER] [EMAIL_ADD…" at bounding box center [471, 343] width 391 height 38
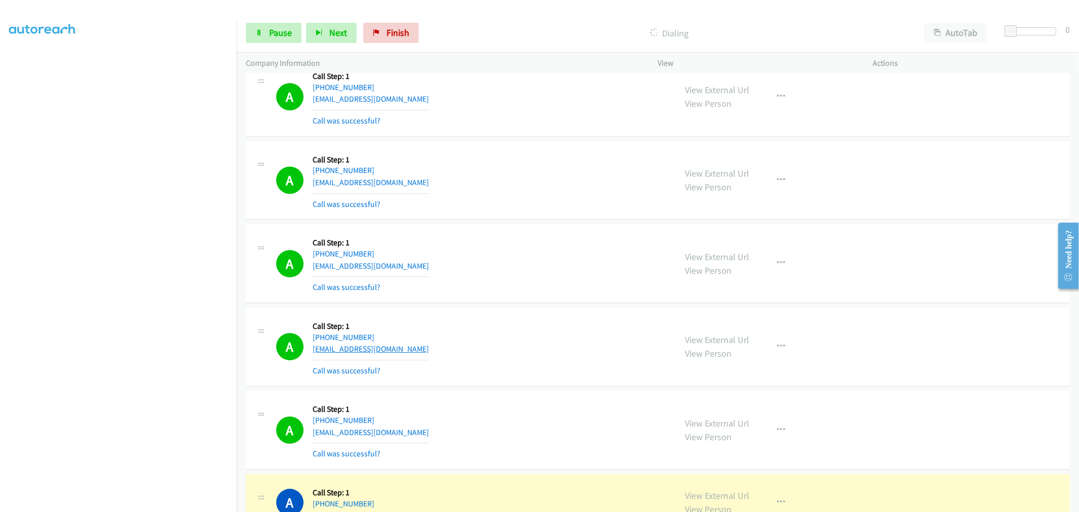
scroll to position [2753, 0]
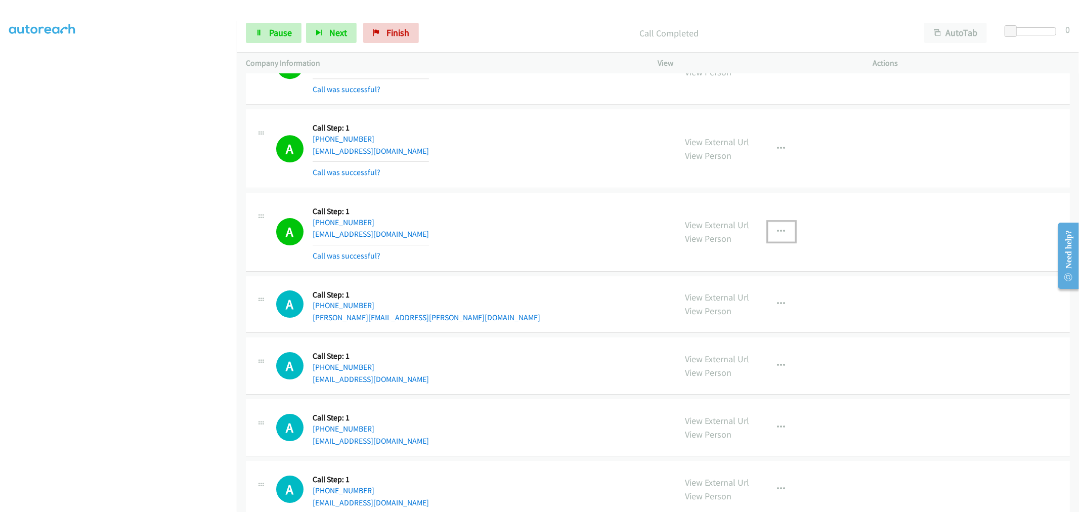
click at [777, 231] on icon "button" at bounding box center [781, 232] width 8 height 8
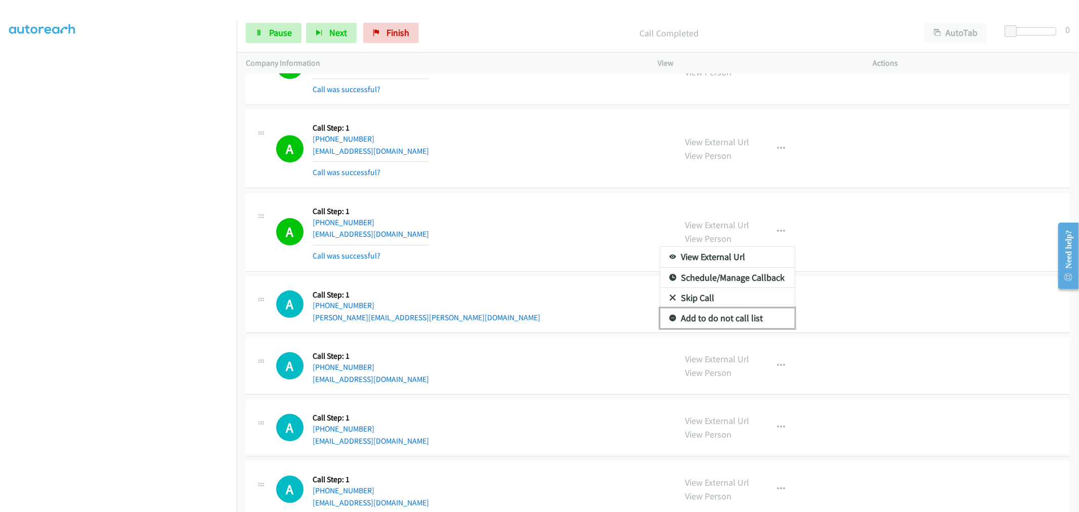
click at [719, 318] on link "Add to do not call list" at bounding box center [727, 318] width 135 height 20
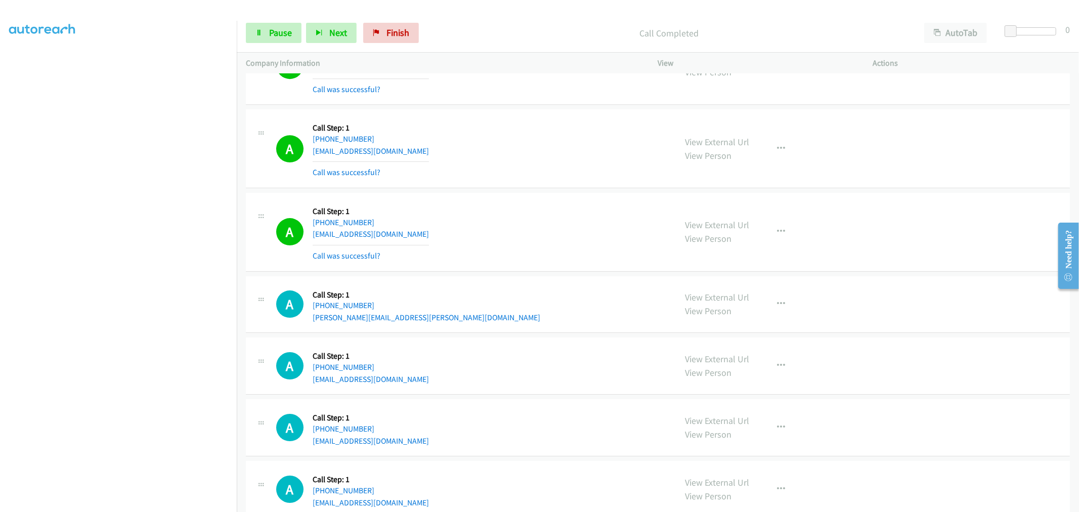
click at [504, 215] on div "A Callback Scheduled Call Step: 1 [GEOGRAPHIC_DATA]/[GEOGRAPHIC_DATA] [PHONE_NU…" at bounding box center [471, 232] width 391 height 60
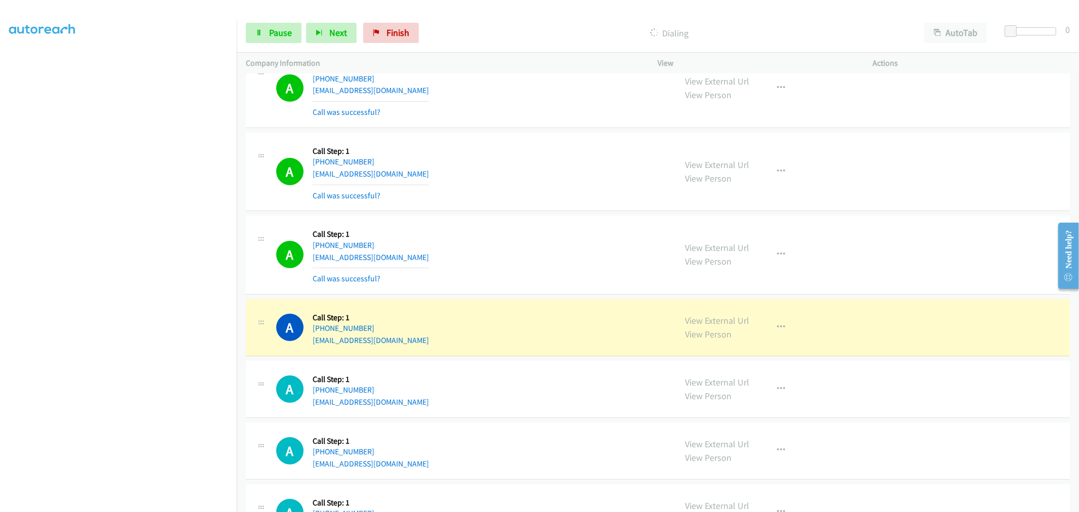
scroll to position [3091, 0]
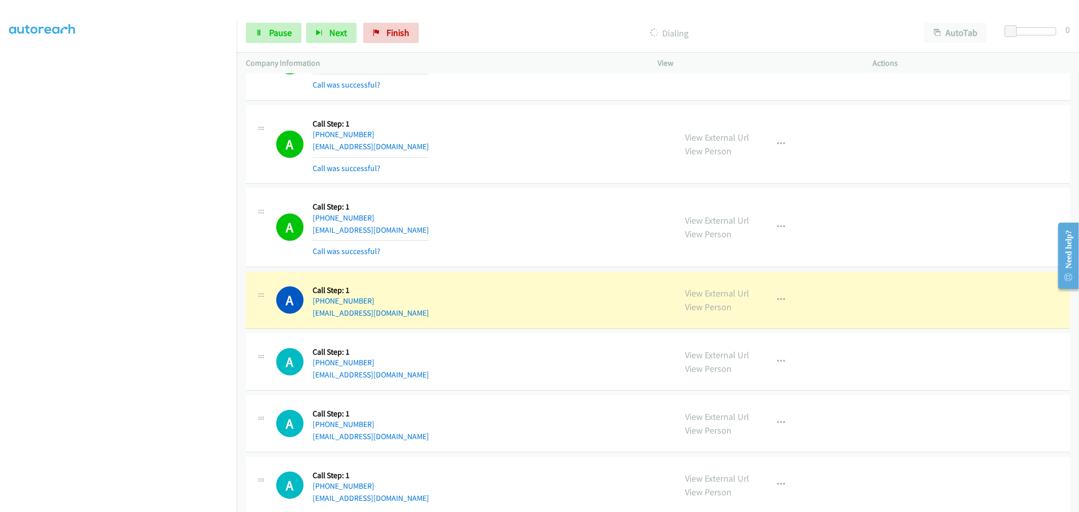
drag, startPoint x: 714, startPoint y: 295, endPoint x: 545, endPoint y: 160, distance: 216.6
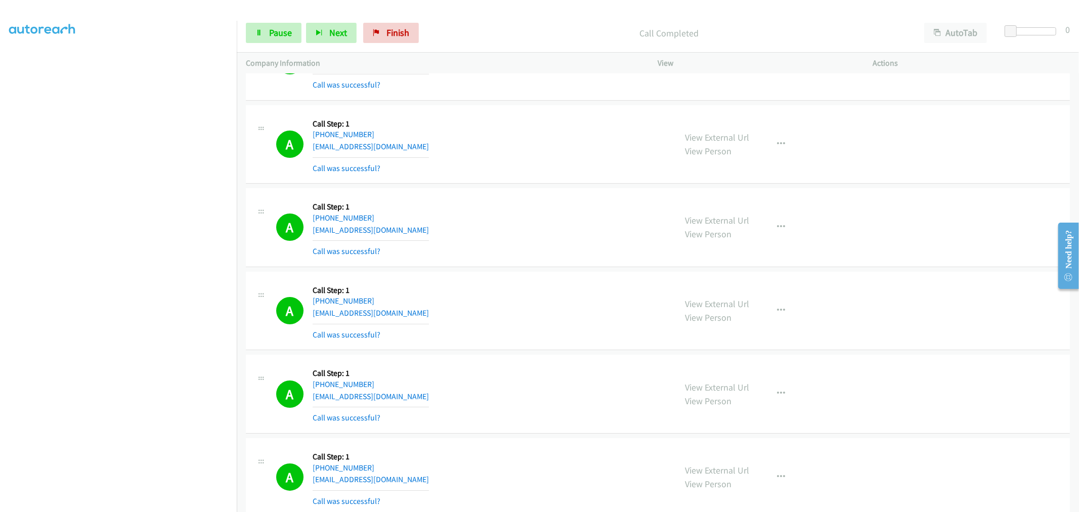
click at [519, 186] on td "A Callback Scheduled Call Step: 1 [GEOGRAPHIC_DATA]/[GEOGRAPHIC_DATA] [PHONE_NU…" at bounding box center [658, 144] width 842 height 83
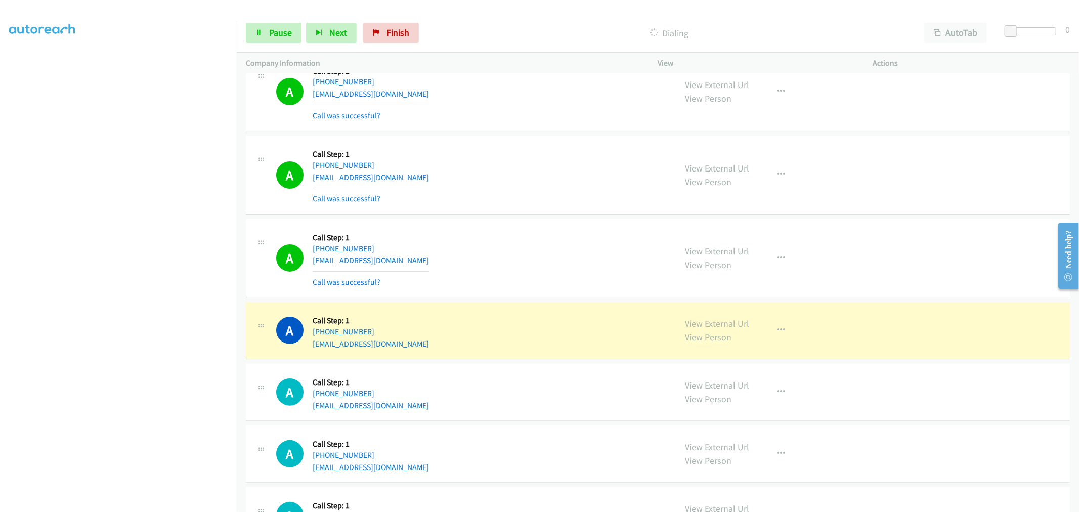
scroll to position [3484, 0]
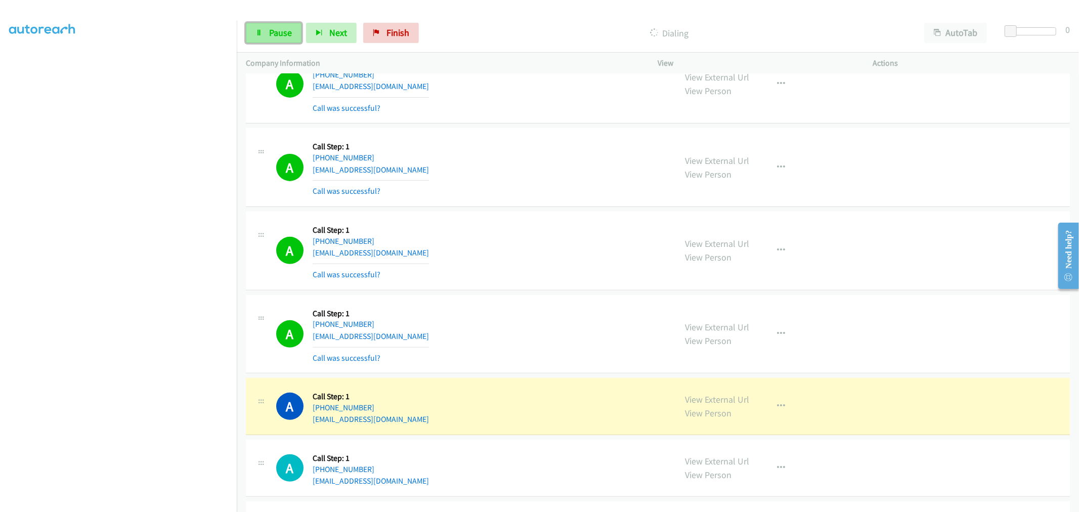
click at [284, 32] on span "Pause" at bounding box center [280, 33] width 23 height 12
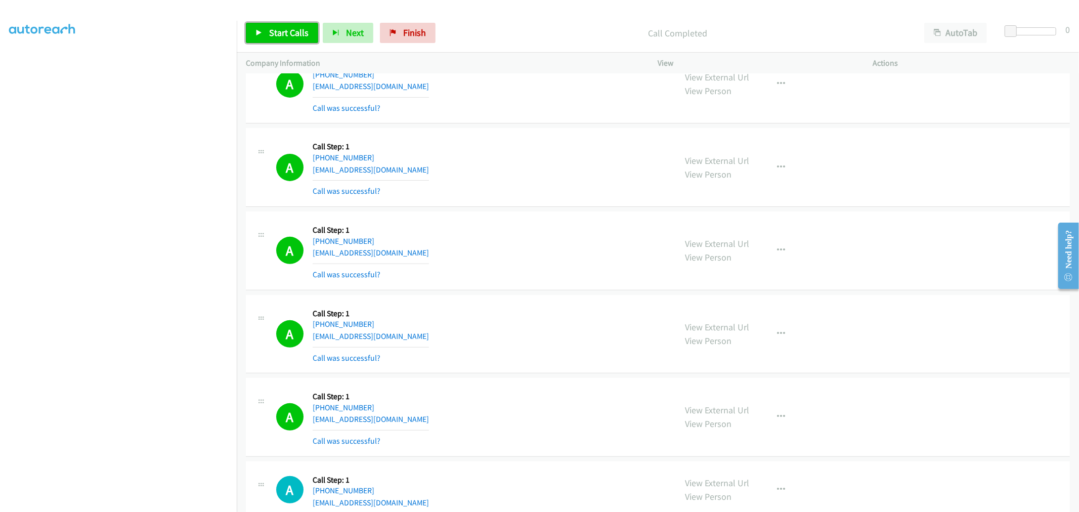
click at [291, 42] on link "Start Calls" at bounding box center [282, 33] width 72 height 20
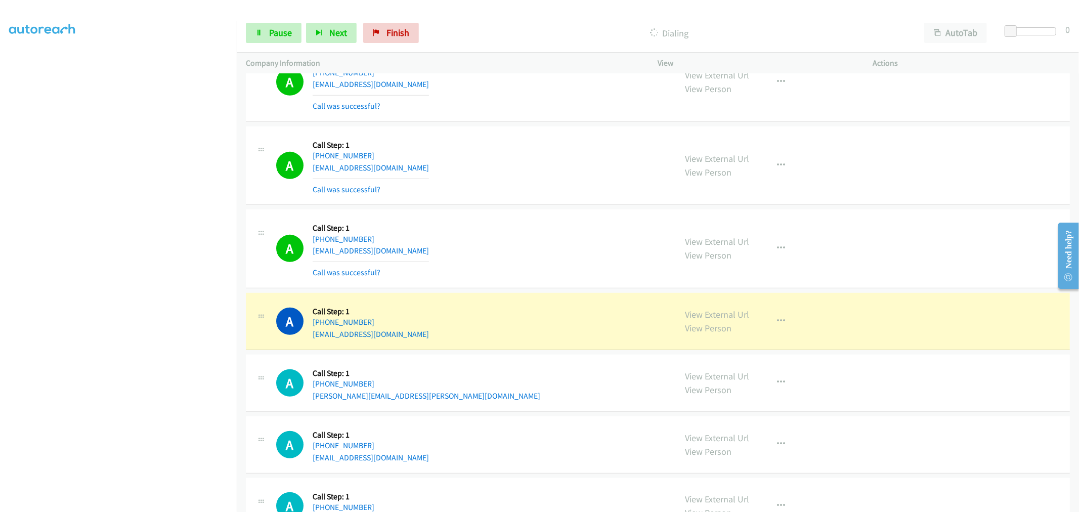
scroll to position [3653, 0]
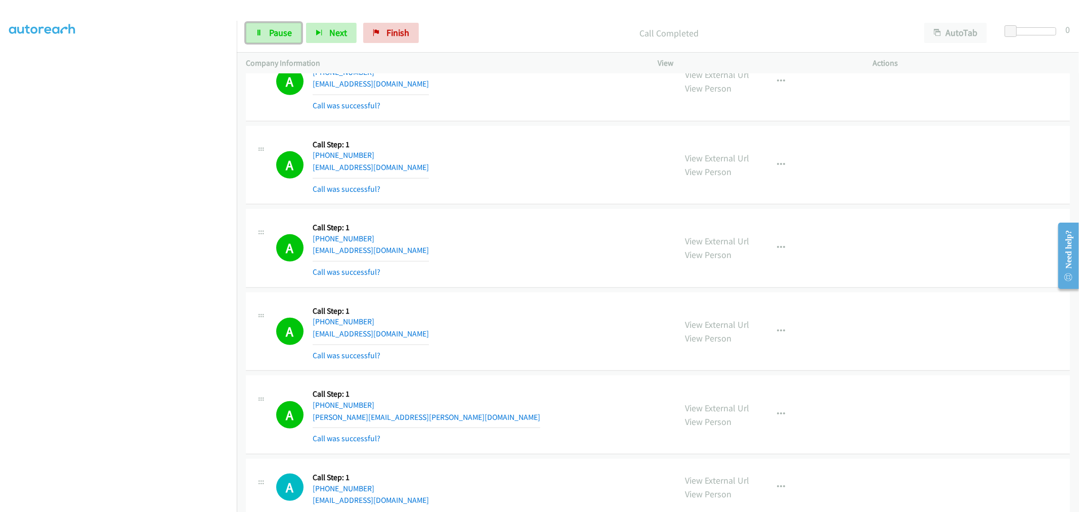
drag, startPoint x: 275, startPoint y: 27, endPoint x: 308, endPoint y: 49, distance: 39.4
click at [275, 27] on span "Pause" at bounding box center [280, 33] width 23 height 12
click at [300, 34] on span "Start Calls" at bounding box center [288, 33] width 39 height 12
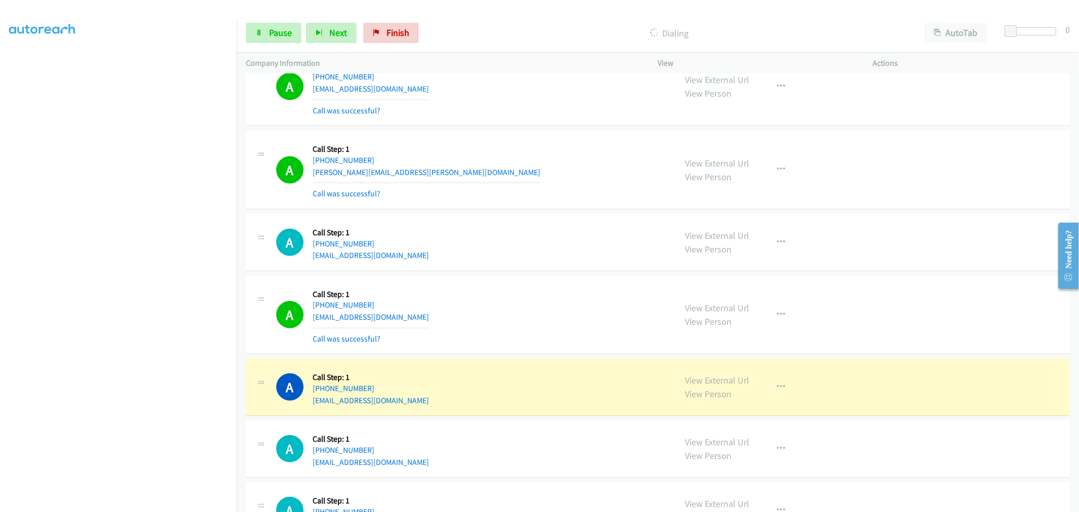
scroll to position [3877, 0]
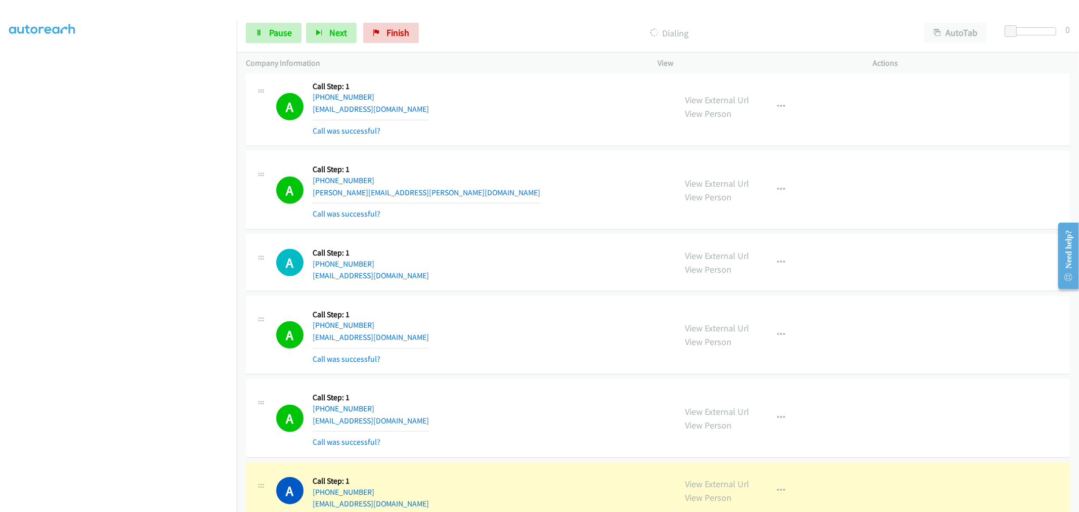
drag, startPoint x: 720, startPoint y: 184, endPoint x: 364, endPoint y: 0, distance: 400.8
click at [540, 228] on div "A Callback Scheduled Call Step: 1 America/New_York [PHONE_NUMBER] [PERSON_NAME]…" at bounding box center [658, 190] width 824 height 79
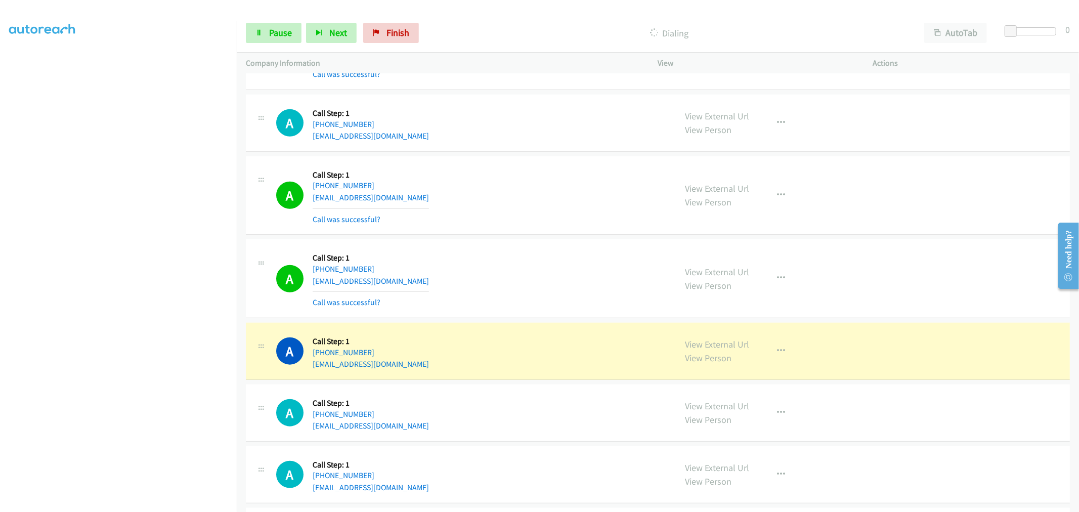
scroll to position [4158, 0]
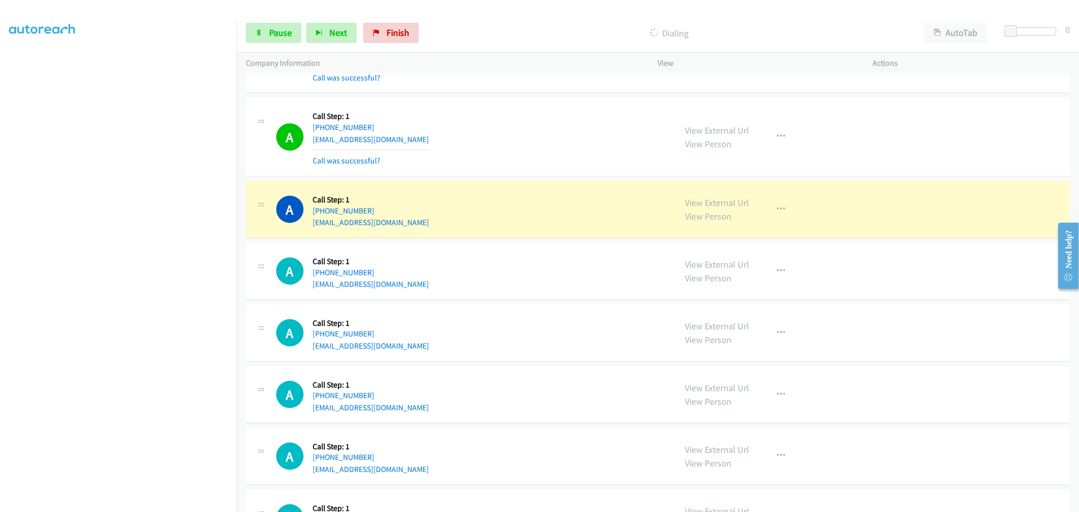
click at [565, 214] on div "A Callback Scheduled Call Step: 1 America/Los_Angeles [PHONE_NUMBER] [EMAIL_ADD…" at bounding box center [471, 209] width 391 height 38
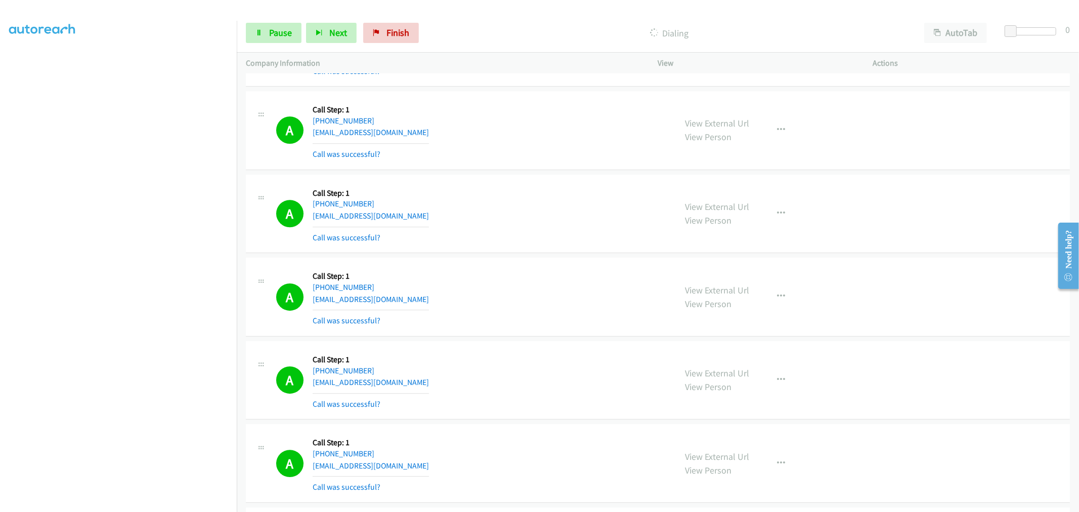
click at [791, 304] on div "View External Url View Person View External Url Email Schedule/Manage Callback …" at bounding box center [788, 297] width 224 height 60
click at [779, 290] on button "button" at bounding box center [781, 296] width 27 height 20
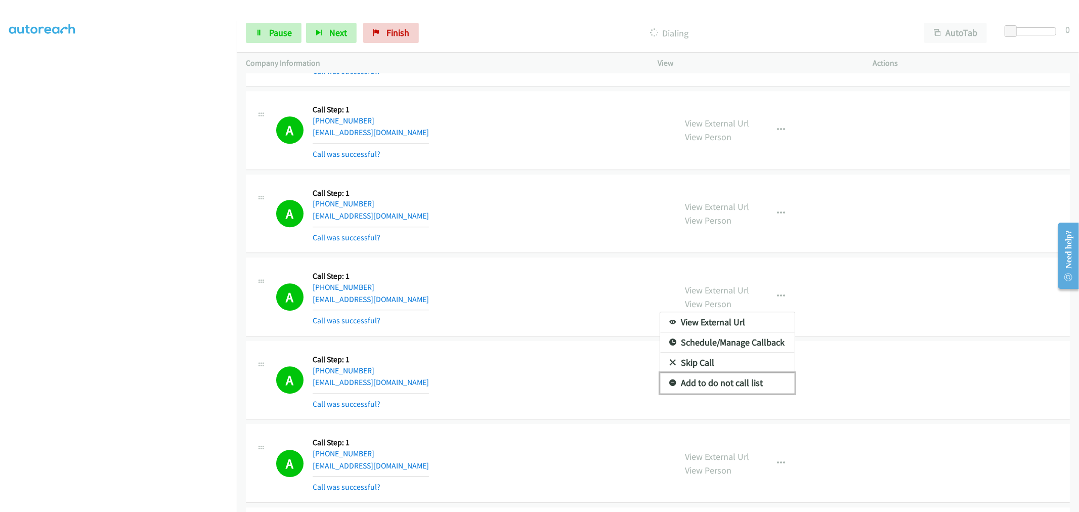
click at [726, 384] on link "Add to do not call list" at bounding box center [727, 383] width 135 height 20
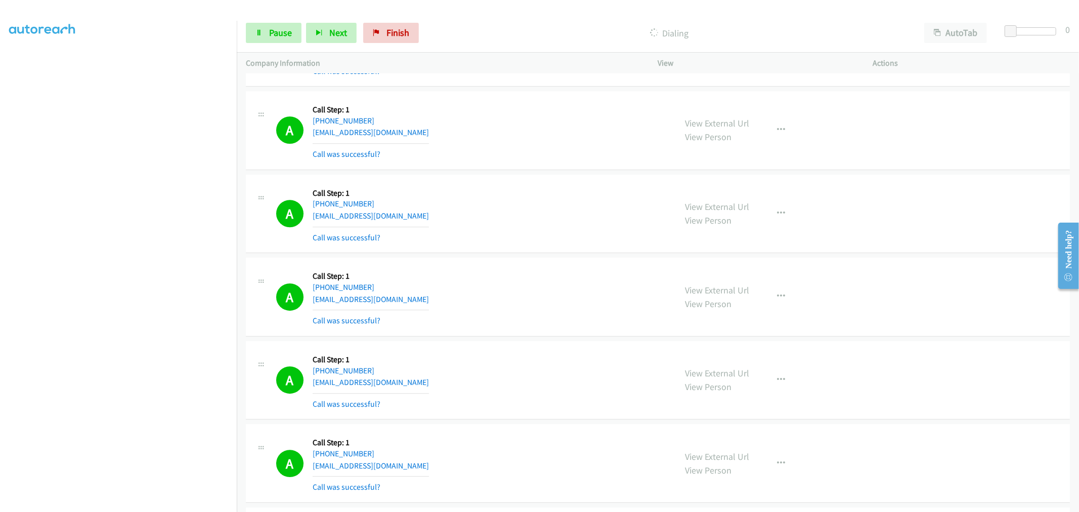
click at [477, 280] on div "A Callback Scheduled Call Step: 1 America/Los_Angeles [PHONE_NUMBER] [EMAIL_ADD…" at bounding box center [471, 297] width 391 height 60
click at [527, 216] on div "A Callback Scheduled Call Step: 1 America/Los_Angeles [PHONE_NUMBER] [EMAIL_ADD…" at bounding box center [471, 214] width 391 height 60
click at [269, 29] on span "Pause" at bounding box center [280, 33] width 23 height 12
